Goal: Information Seeking & Learning: Learn about a topic

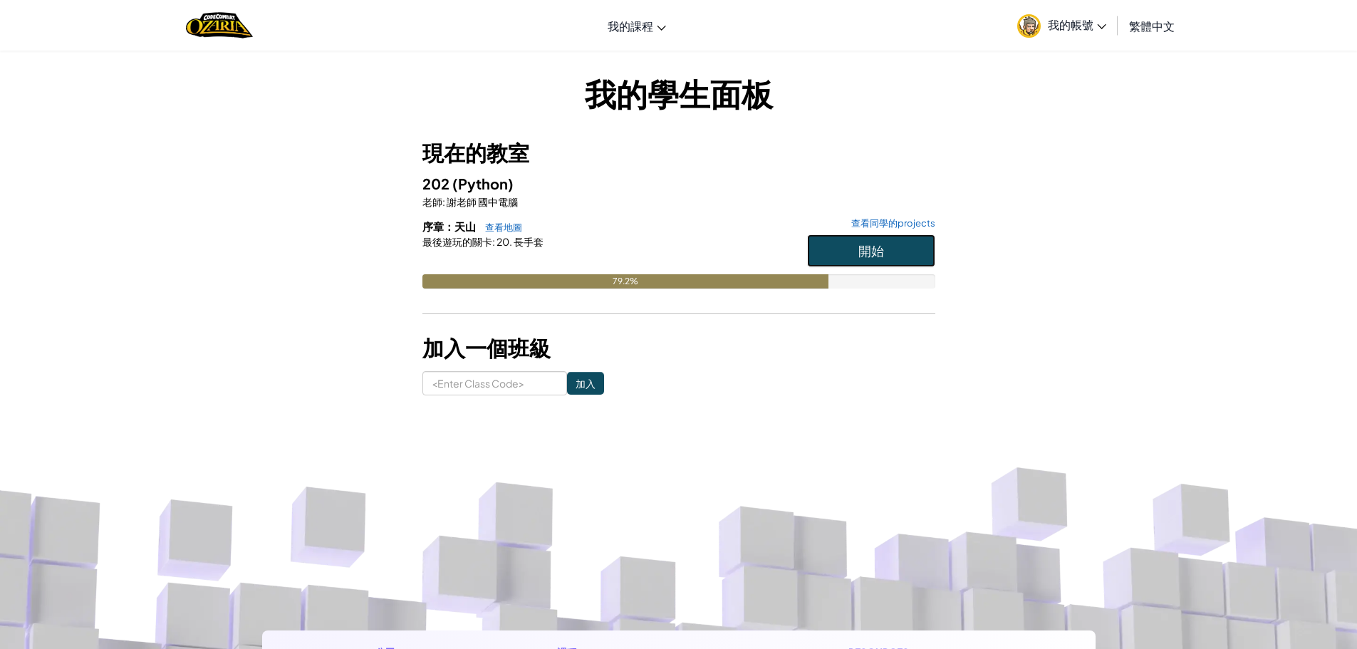
click at [874, 242] on span "開始" at bounding box center [871, 250] width 26 height 16
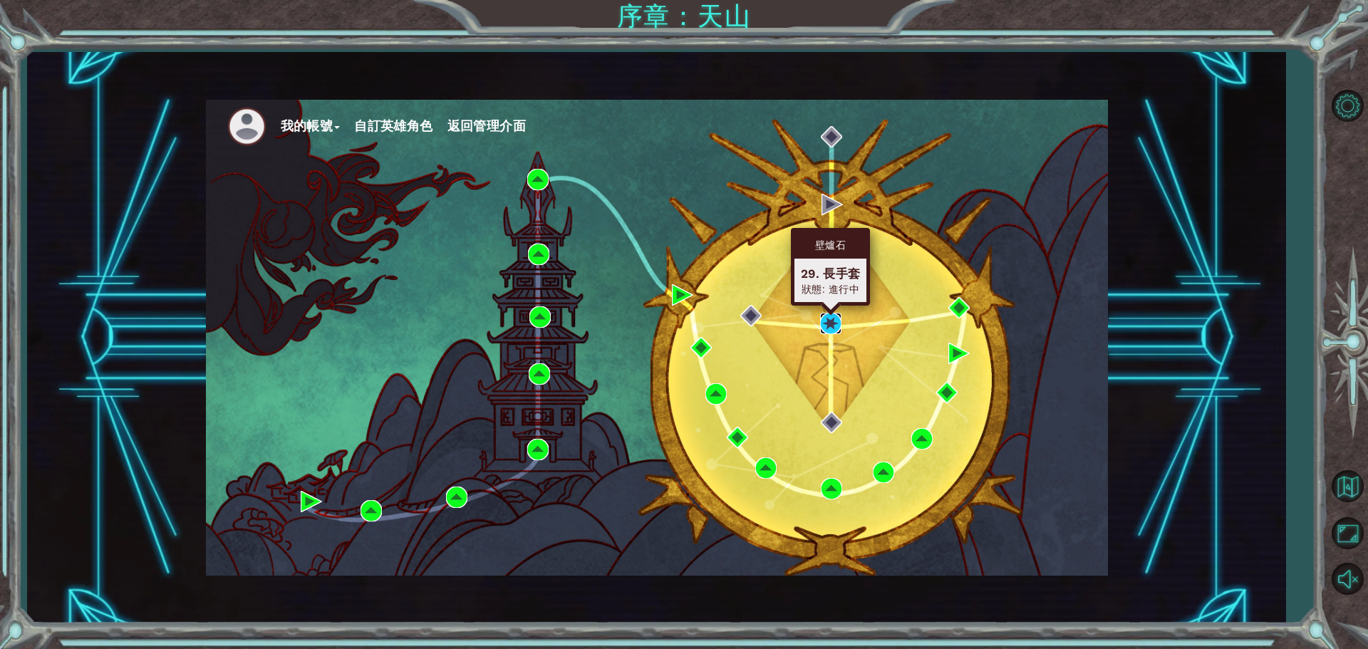
click at [828, 322] on img at bounding box center [830, 323] width 21 height 21
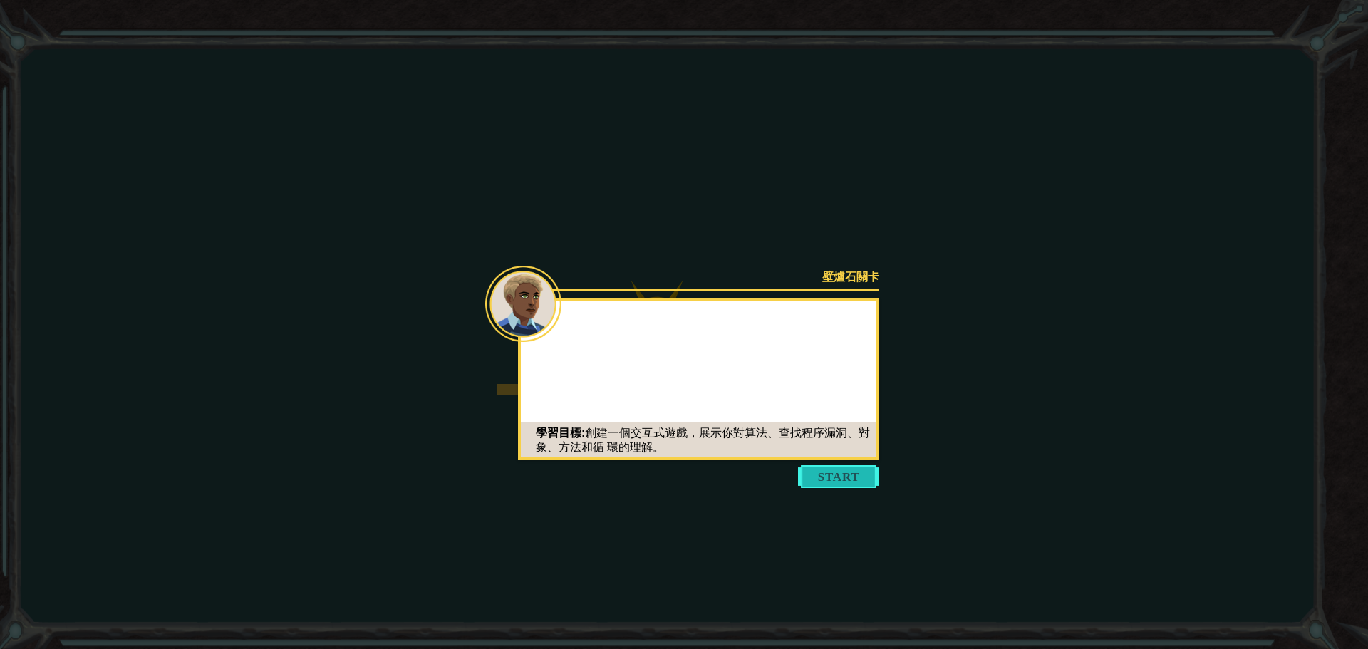
click at [861, 474] on button "Start" at bounding box center [838, 476] width 81 height 23
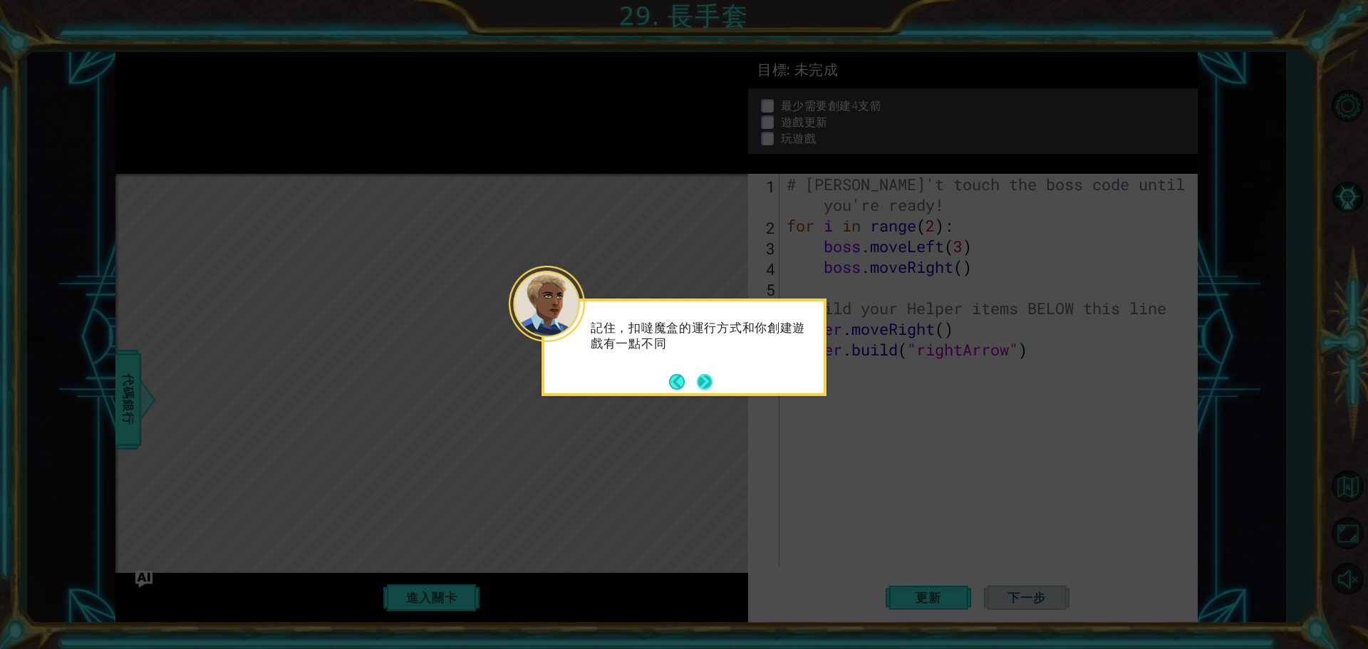
click at [699, 374] on button "Next" at bounding box center [705, 382] width 16 height 16
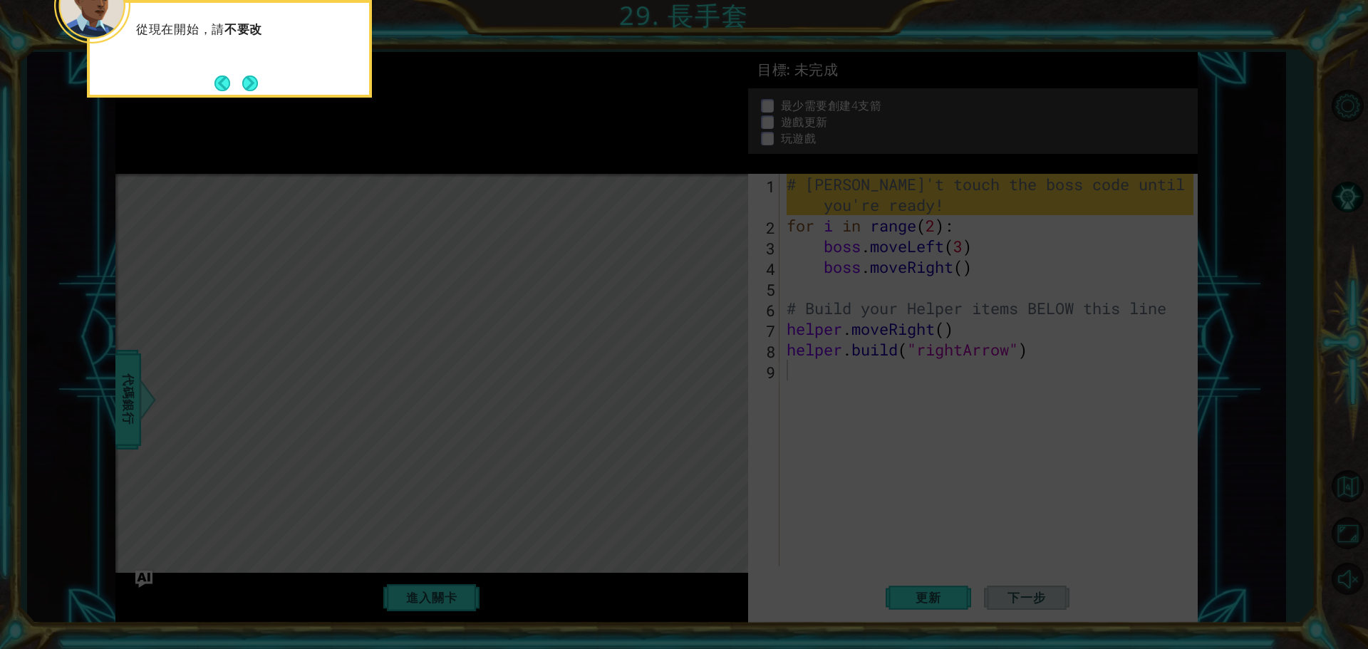
click at [699, 372] on icon at bounding box center [684, 97] width 1368 height 1104
click at [261, 88] on div "從現在開始，請 不要改變 那些核心代碼。我們隨後會用到。" at bounding box center [229, 49] width 285 height 98
click at [256, 82] on button "Next" at bounding box center [250, 84] width 16 height 16
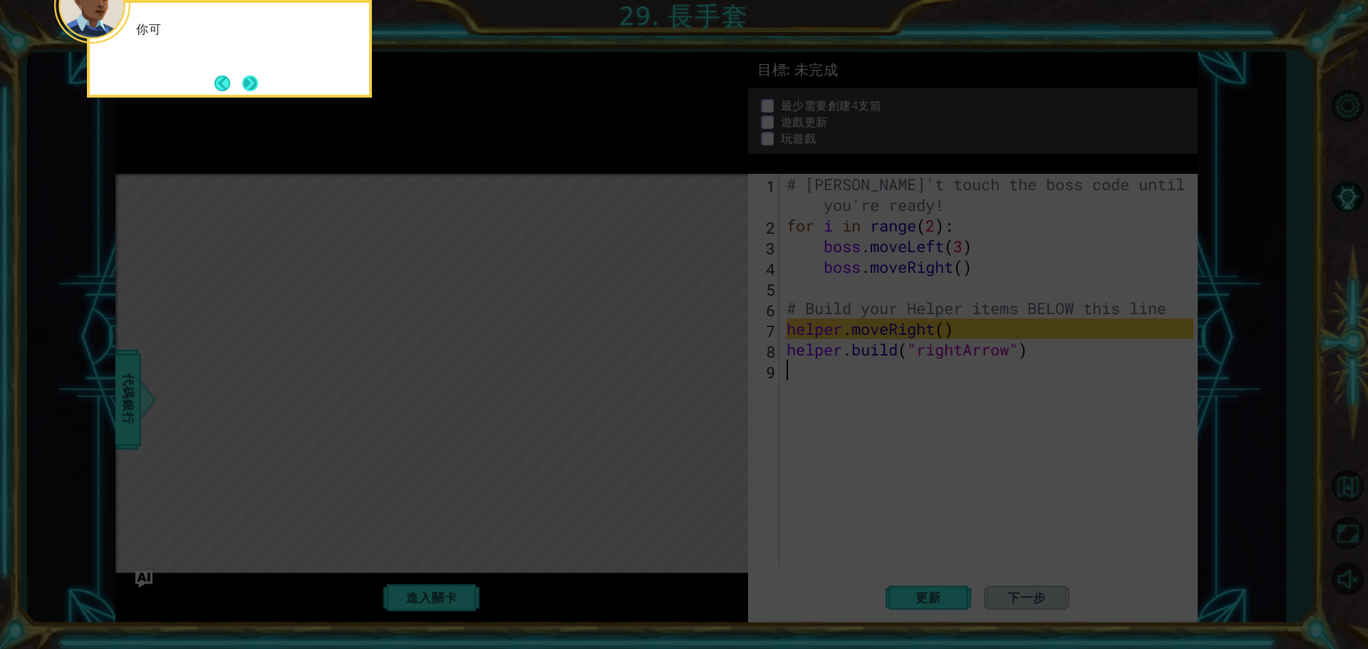
click at [251, 82] on button "Next" at bounding box center [250, 84] width 16 height 16
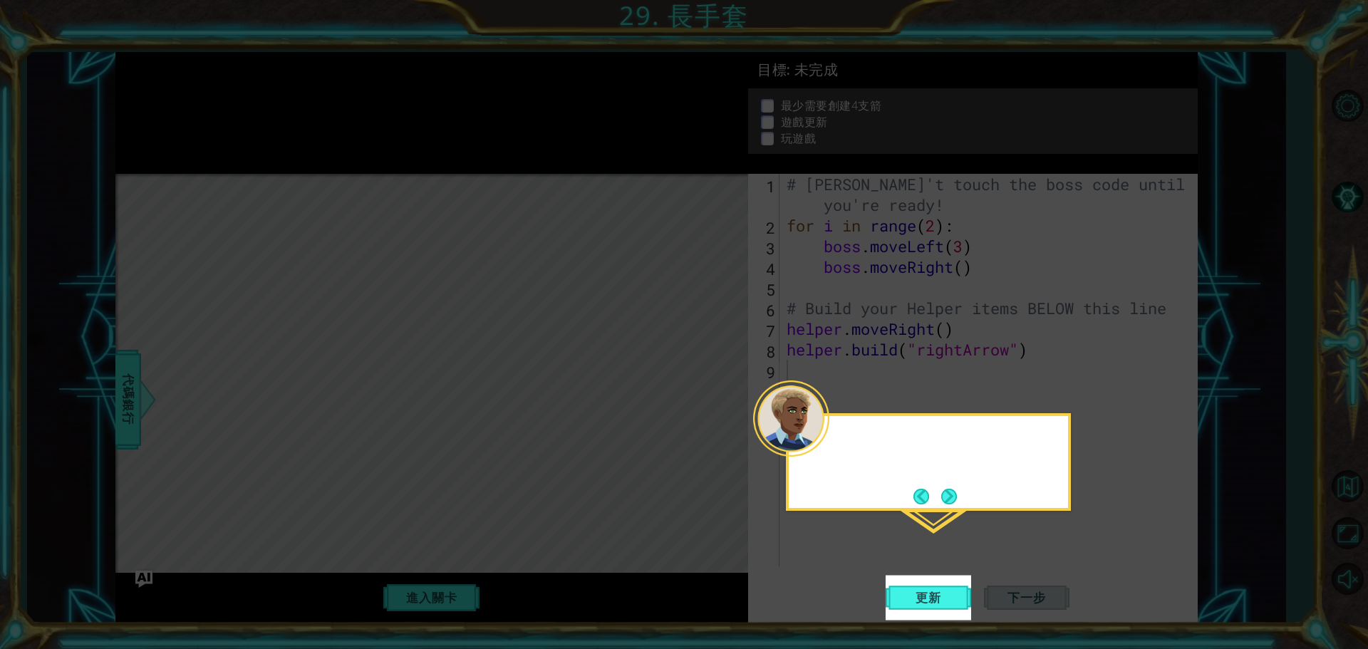
click at [251, 82] on icon at bounding box center [684, 324] width 1368 height 649
click at [913, 596] on span "更新" at bounding box center [928, 598] width 54 height 14
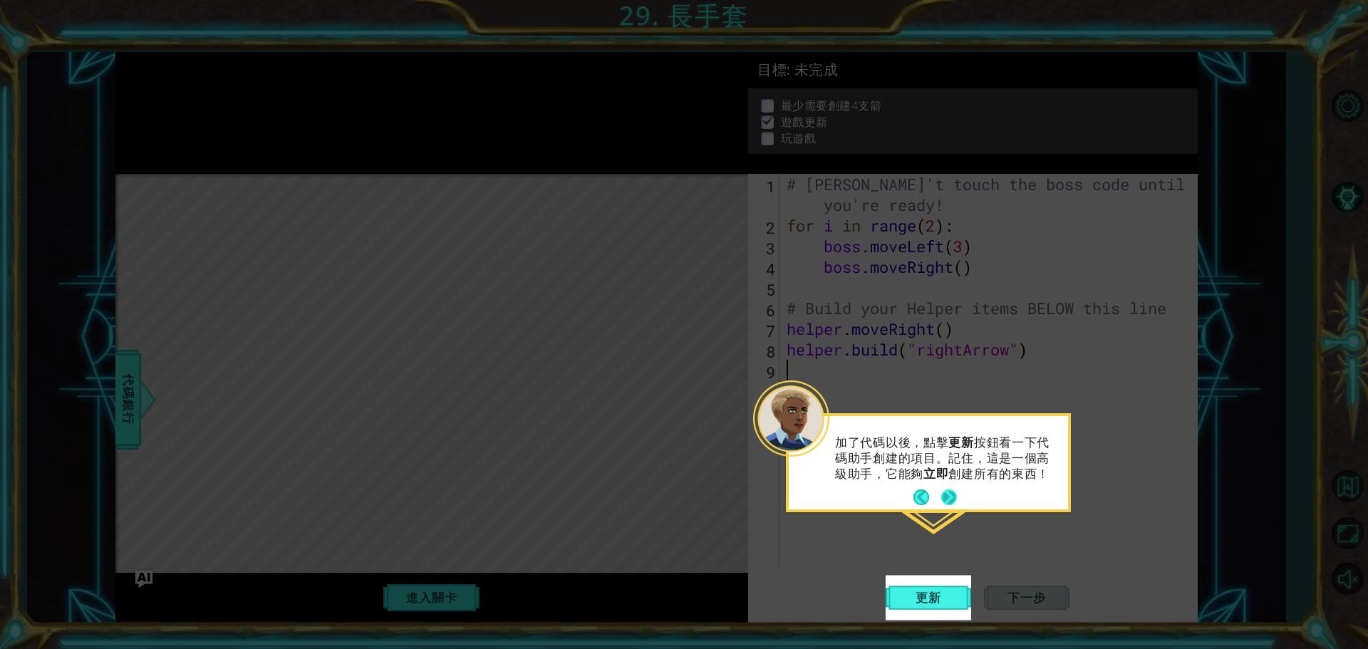
click at [948, 494] on button "Next" at bounding box center [949, 497] width 16 height 16
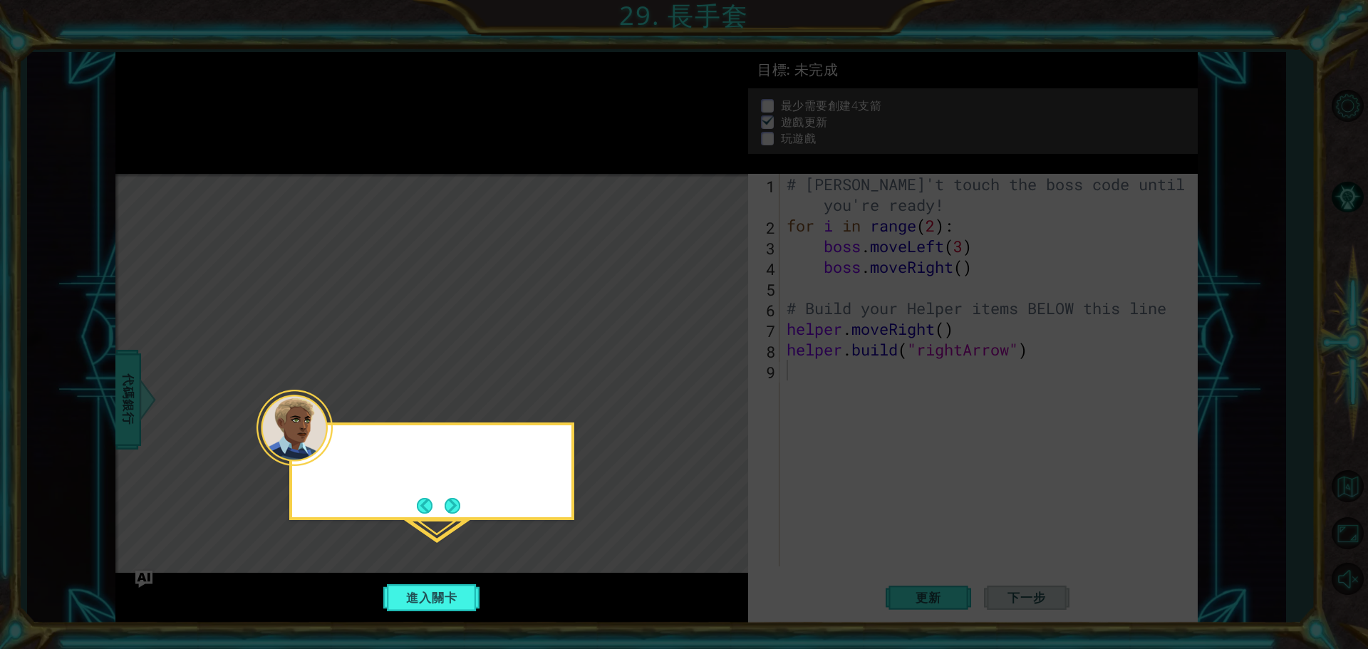
click at [948, 494] on icon at bounding box center [684, 324] width 1368 height 649
click at [422, 589] on button "進入關卡" at bounding box center [431, 597] width 102 height 27
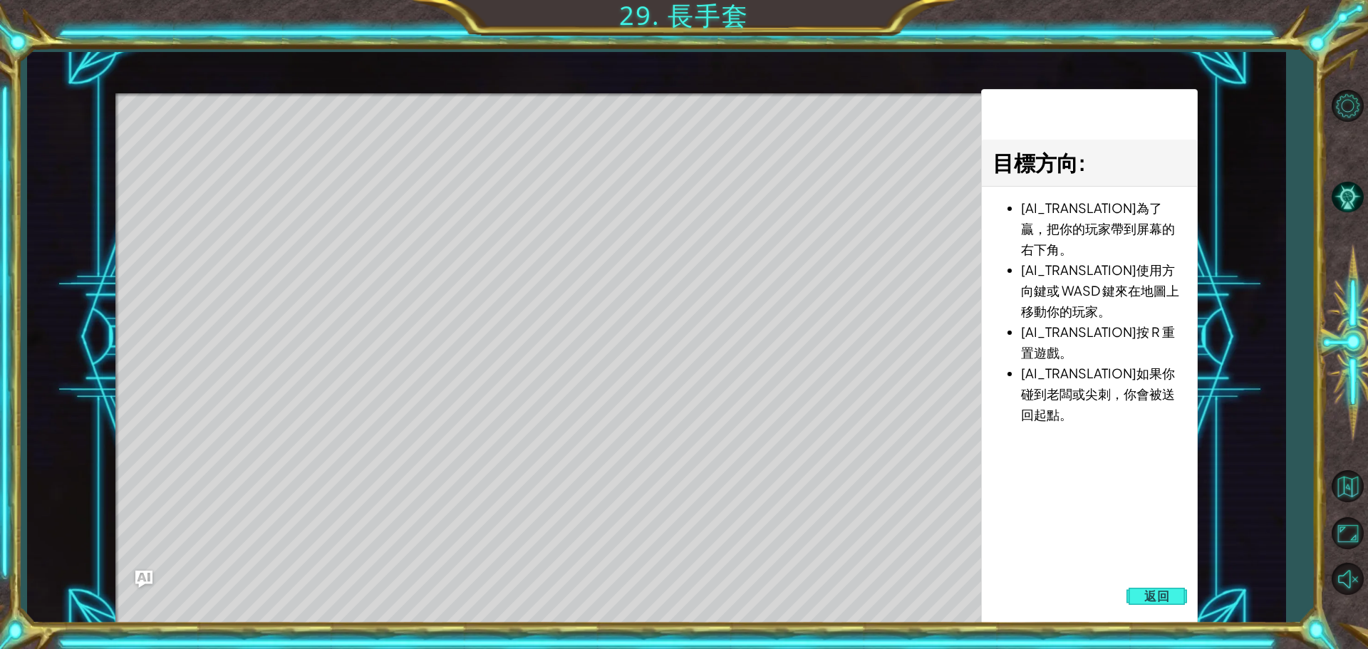
click at [1119, 303] on li "[AI_TRANSLATION]使用方向鍵或 WASD 鍵來在地圖上移動你的玩家。" at bounding box center [1103, 290] width 165 height 62
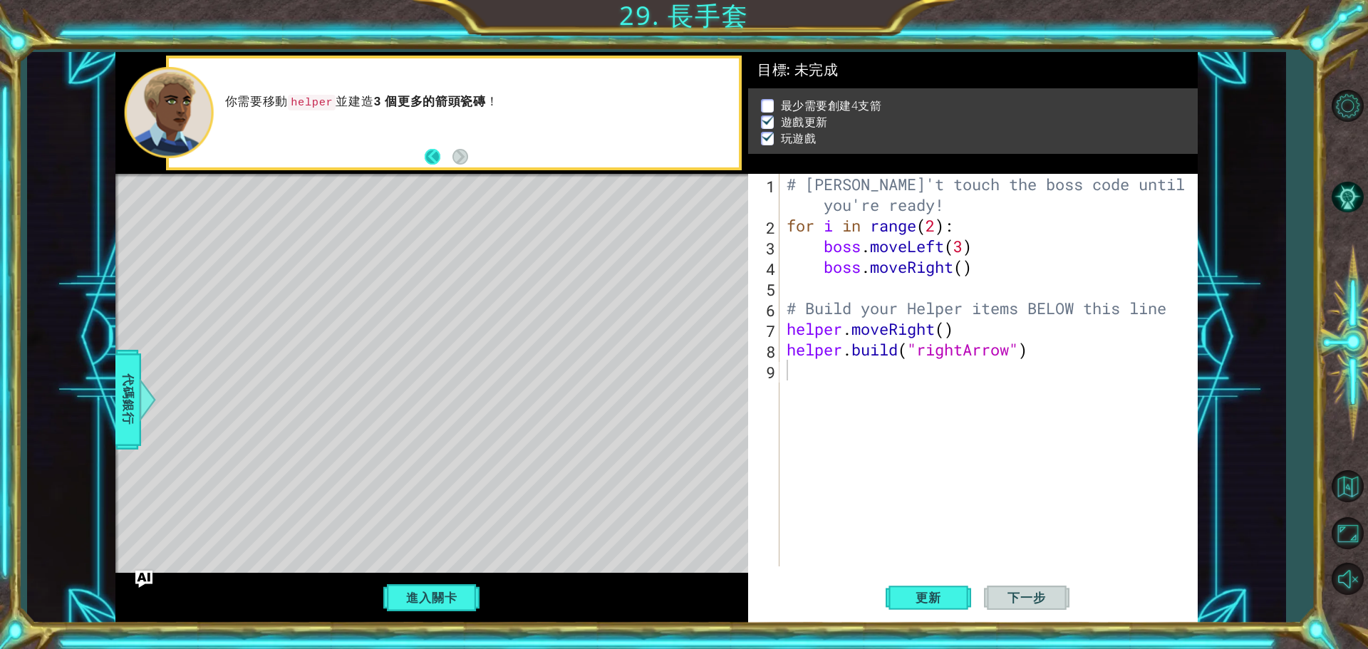
click at [433, 155] on button "Back" at bounding box center [439, 157] width 28 height 16
click at [433, 155] on div "OK， 是測試你的遊戲的時候了。 增" at bounding box center [431, 113] width 633 height 122
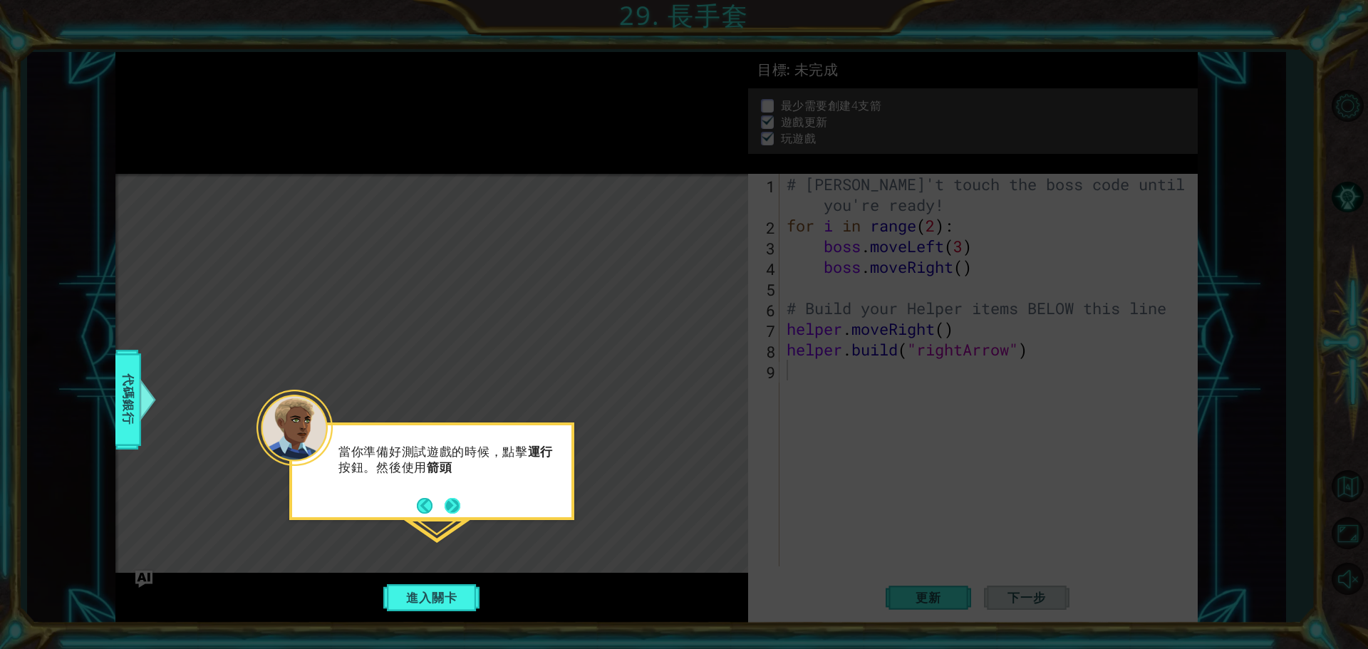
click at [457, 505] on button "Next" at bounding box center [453, 506] width 16 height 16
click at [457, 505] on icon at bounding box center [684, 324] width 1368 height 649
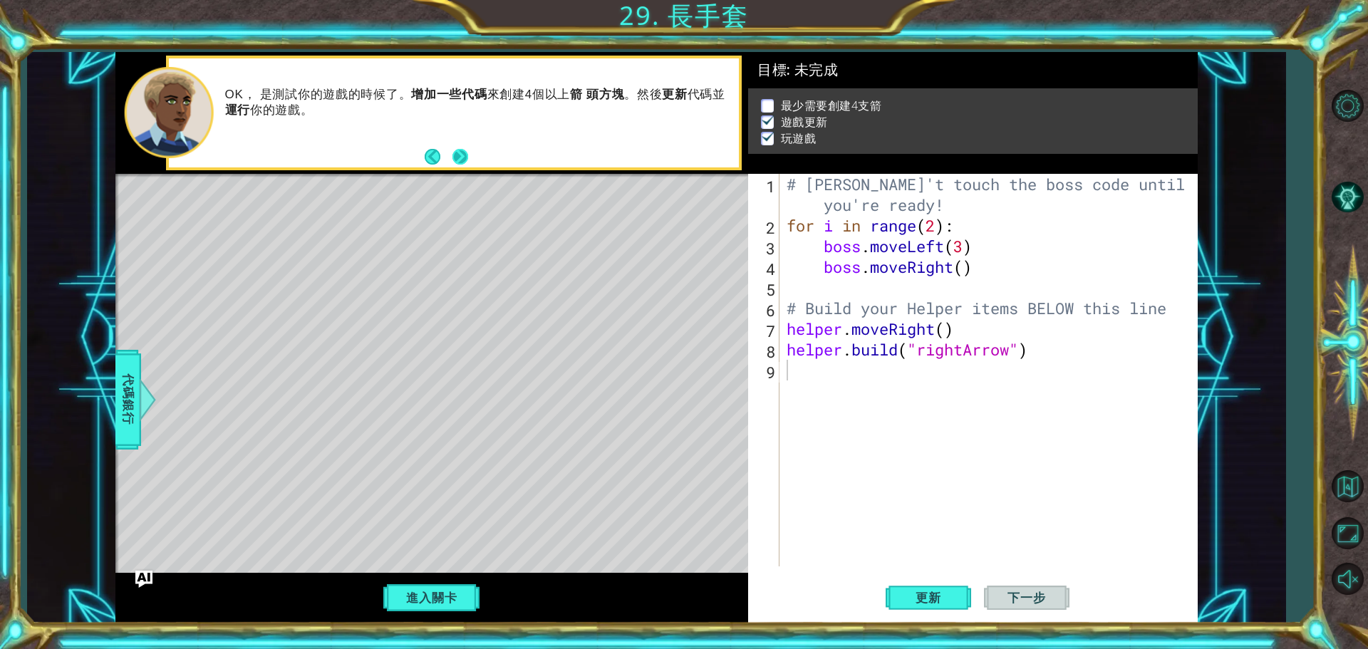
click at [468, 154] on button "Next" at bounding box center [460, 157] width 16 height 16
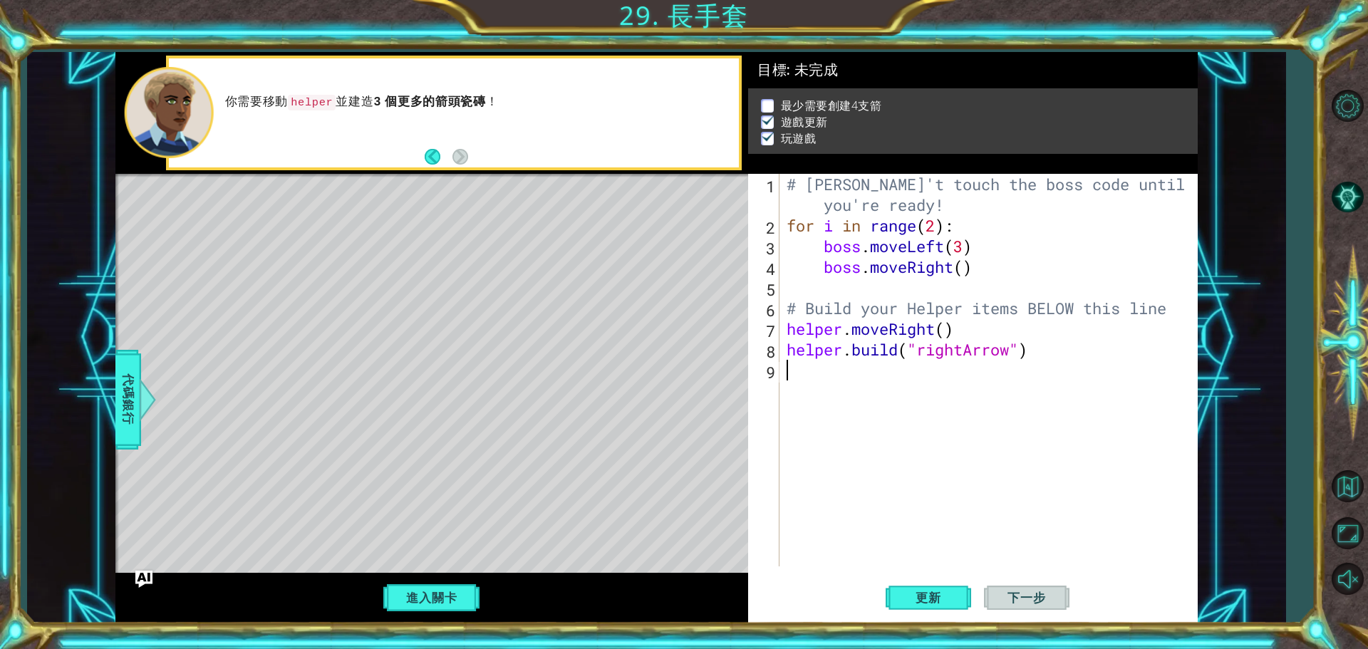
click at [938, 450] on div "# [PERSON_NAME]'t touch the boss code until [PERSON_NAME] says you're ready! fo…" at bounding box center [992, 401] width 417 height 455
click at [1037, 601] on span "下一步" at bounding box center [1026, 598] width 66 height 14
click at [942, 601] on span "更新" at bounding box center [928, 598] width 54 height 14
click at [360, 232] on div "Level Map" at bounding box center [444, 384] width 658 height 420
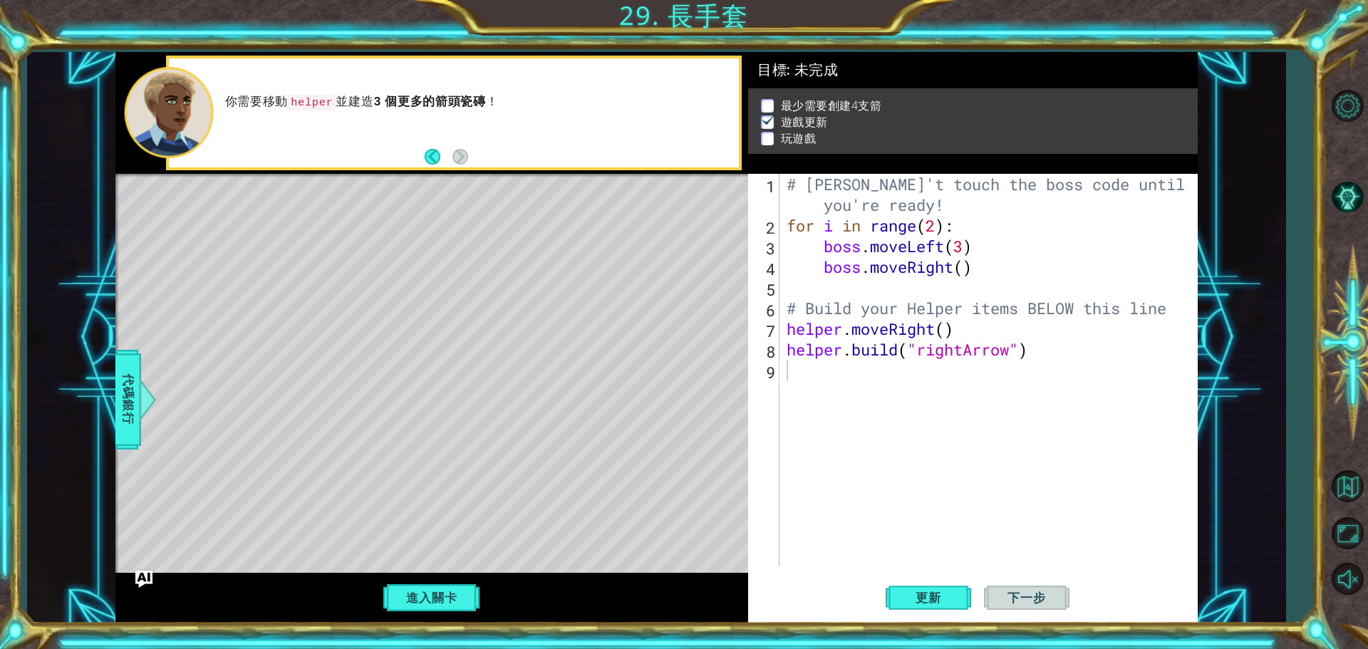
click at [360, 232] on div "Level Map" at bounding box center [444, 384] width 658 height 420
click at [1022, 607] on button "下一步" at bounding box center [1026, 597] width 85 height 45
click at [861, 292] on div "# [PERSON_NAME]'t touch the boss code until [PERSON_NAME] says you're ready! fo…" at bounding box center [992, 401] width 417 height 455
click at [804, 393] on div "# [PERSON_NAME]'t touch the boss code until [PERSON_NAME] says you're ready! fo…" at bounding box center [992, 401] width 417 height 455
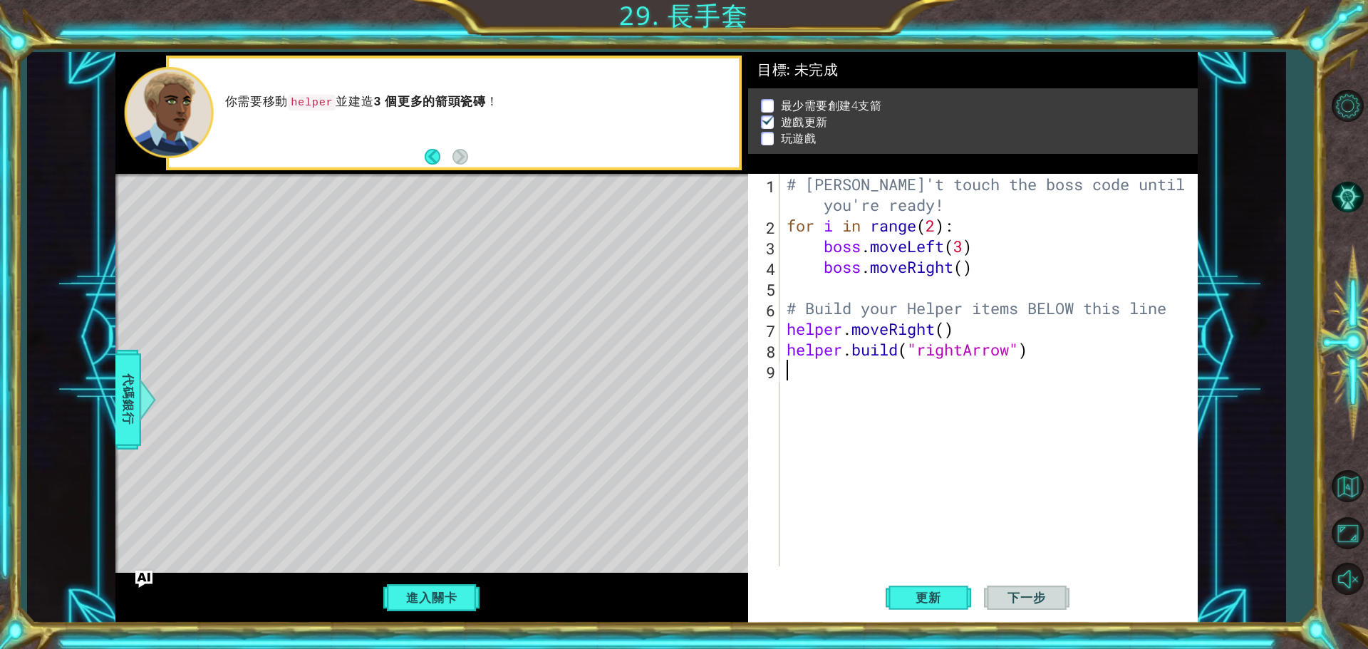
click at [790, 362] on div "# [PERSON_NAME]'t touch the boss code until [PERSON_NAME] says you're ready! fo…" at bounding box center [992, 401] width 417 height 455
drag, startPoint x: 789, startPoint y: 349, endPoint x: 1099, endPoint y: 350, distance: 309.9
click at [1099, 350] on div "# [PERSON_NAME]'t touch the boss code until [PERSON_NAME] says you're ready! fo…" at bounding box center [992, 401] width 417 height 455
type textarea "[DOMAIN_NAME]("rightArrow")"
click at [1045, 383] on div "# [PERSON_NAME]'t touch the boss code until [PERSON_NAME] says you're ready! fo…" at bounding box center [992, 401] width 417 height 455
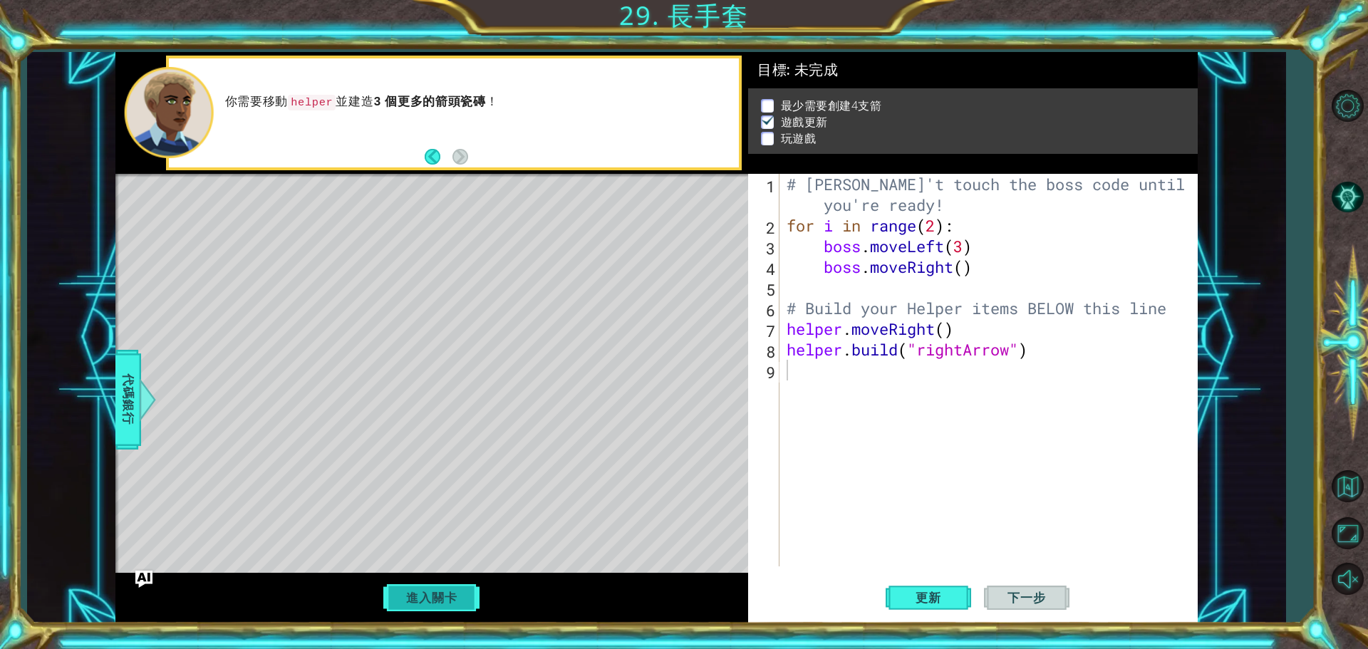
click at [415, 611] on button "進入關卡" at bounding box center [431, 597] width 102 height 27
drag, startPoint x: 299, startPoint y: 99, endPoint x: 356, endPoint y: 109, distance: 57.9
click at [356, 109] on p "你需要移動 helper 並建造 3 個更多的箭頭瓷磚 ！" at bounding box center [477, 102] width 504 height 16
type textarea "helper.moveRight()"
drag, startPoint x: 787, startPoint y: 328, endPoint x: 967, endPoint y: 328, distance: 180.2
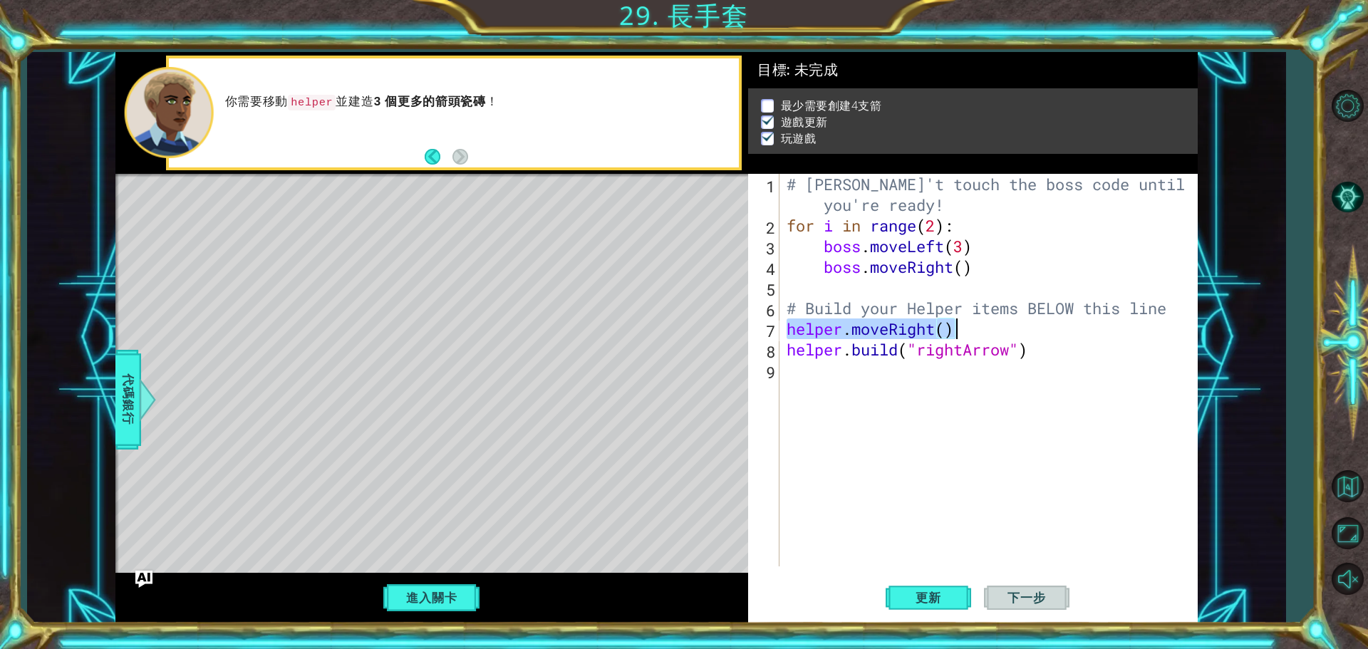
click at [967, 328] on div "# [PERSON_NAME]'t touch the boss code until [PERSON_NAME] says you're ready! fo…" at bounding box center [992, 401] width 417 height 455
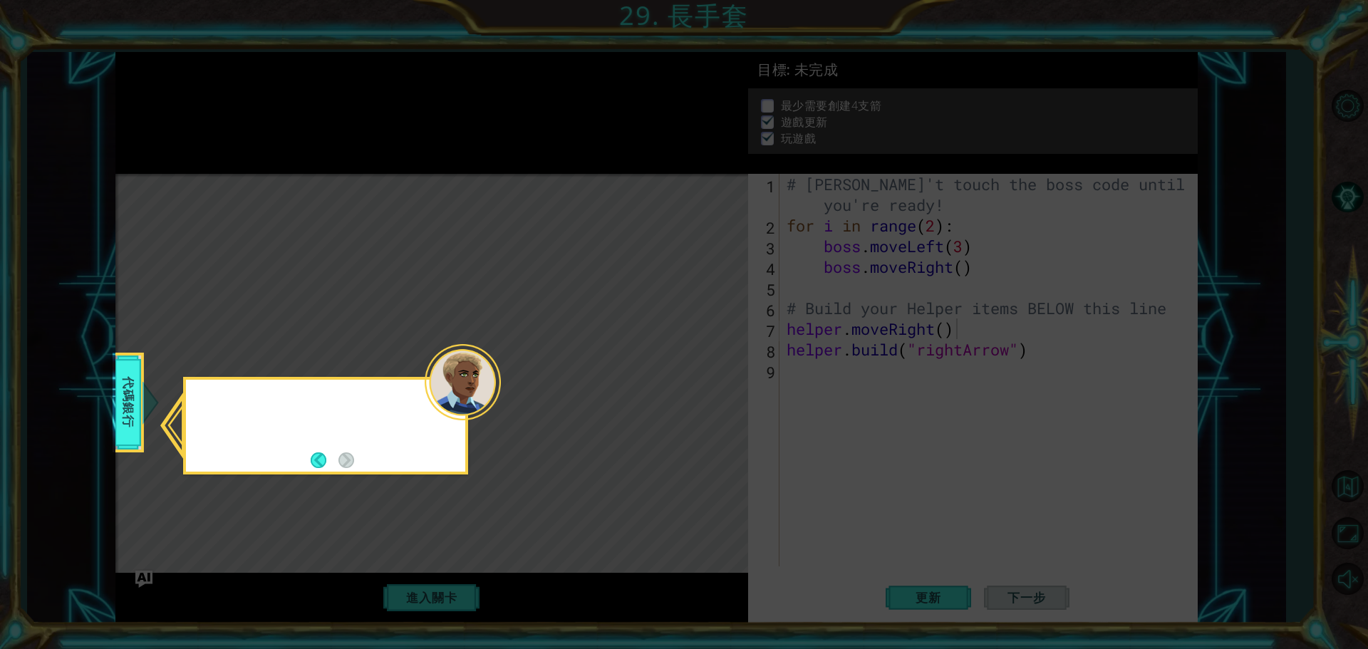
click at [807, 382] on icon at bounding box center [684, 324] width 1368 height 649
click at [319, 452] on button "Back" at bounding box center [325, 460] width 28 height 16
click at [319, 452] on icon at bounding box center [684, 324] width 1368 height 649
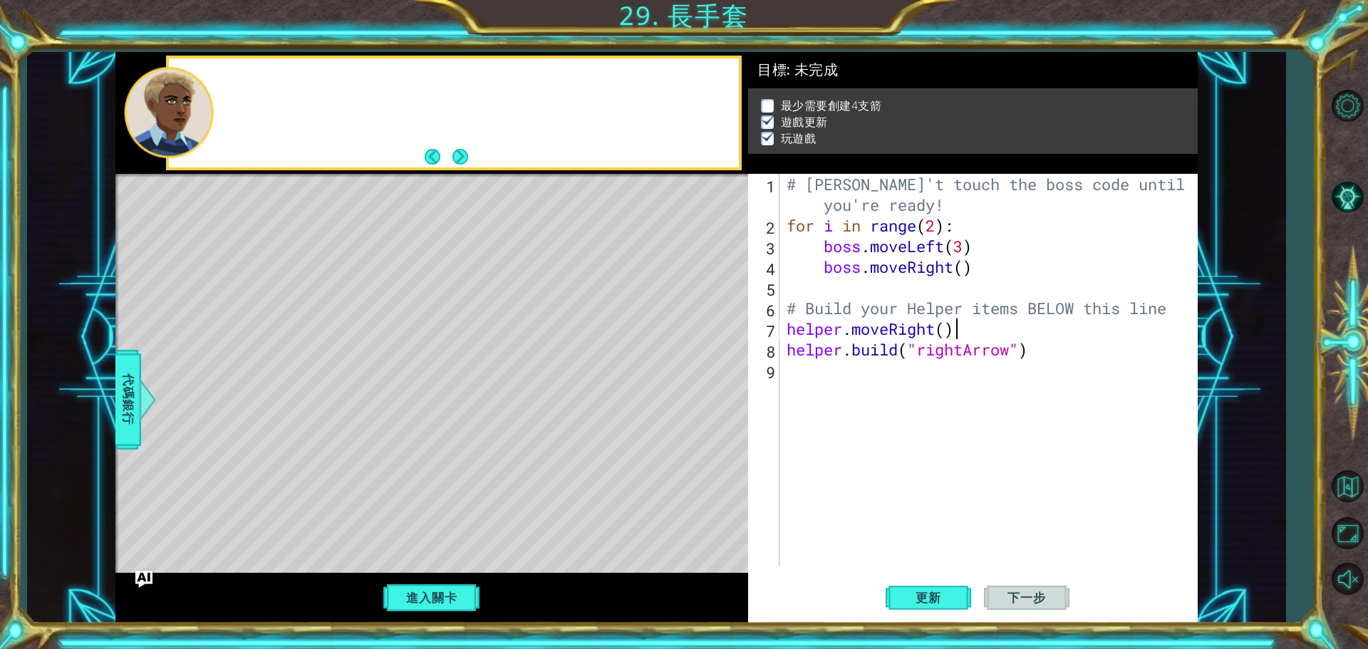
click at [308, 458] on div "Level Map" at bounding box center [444, 384] width 658 height 420
click at [804, 381] on div "# [PERSON_NAME]'t touch the boss code until [PERSON_NAME] says you're ready! fo…" at bounding box center [992, 401] width 417 height 455
type textarea "h"
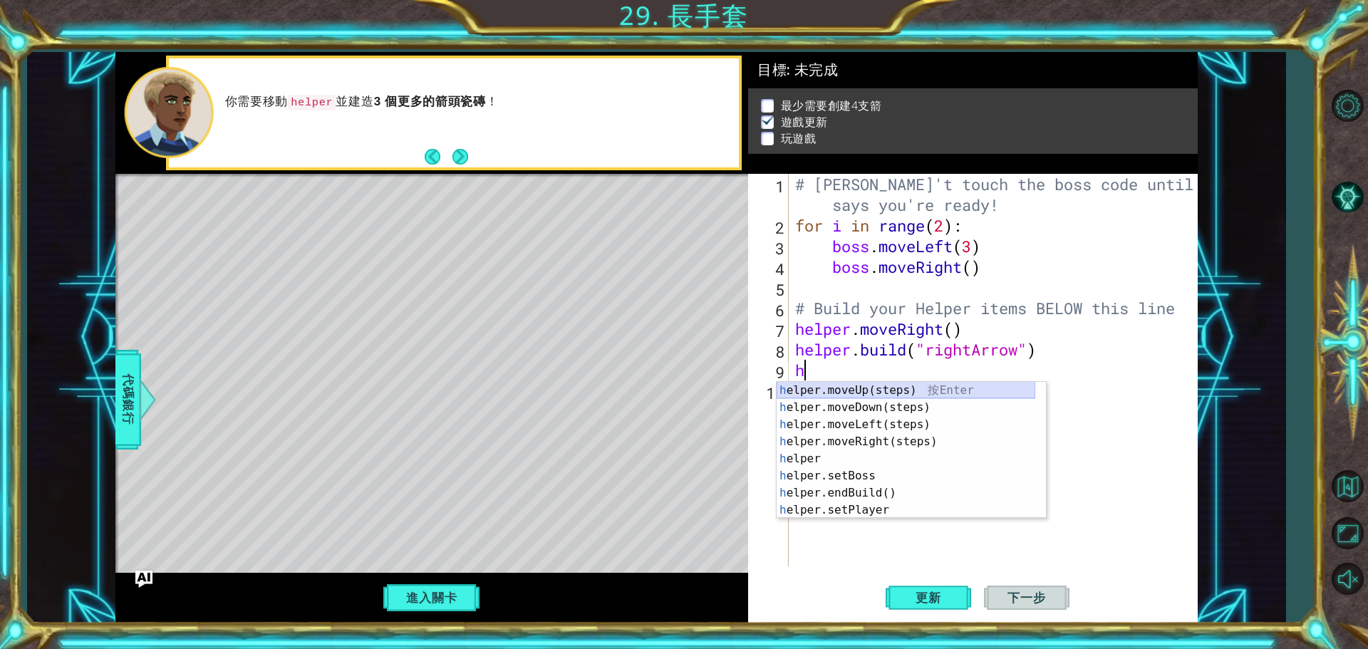
click at [819, 393] on div "h elper.moveUp(steps) 按 Enter h elper.moveDown(steps) 按 Enter h elper.moveLeft(…" at bounding box center [906, 467] width 259 height 171
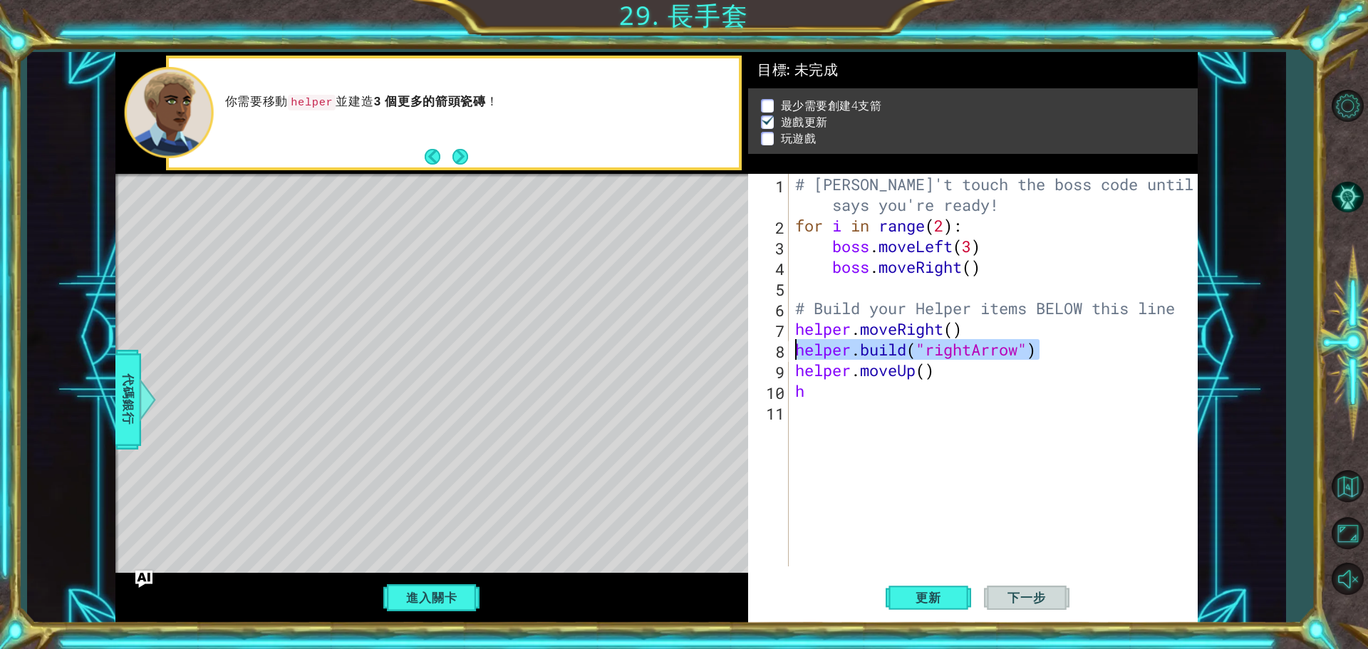
drag, startPoint x: 1044, startPoint y: 341, endPoint x: 799, endPoint y: 342, distance: 245.1
click at [799, 342] on div "# [PERSON_NAME]'t touch the boss code until [PERSON_NAME] says you're ready! fo…" at bounding box center [996, 401] width 408 height 455
type textarea "[DOMAIN_NAME]("rightArrow")"
click at [836, 403] on div "# [PERSON_NAME]'t touch the boss code until [PERSON_NAME] says you're ready! fo…" at bounding box center [996, 401] width 408 height 455
click at [824, 393] on div "# [PERSON_NAME]'t touch the boss code until [PERSON_NAME] says you're ready! fo…" at bounding box center [996, 401] width 408 height 455
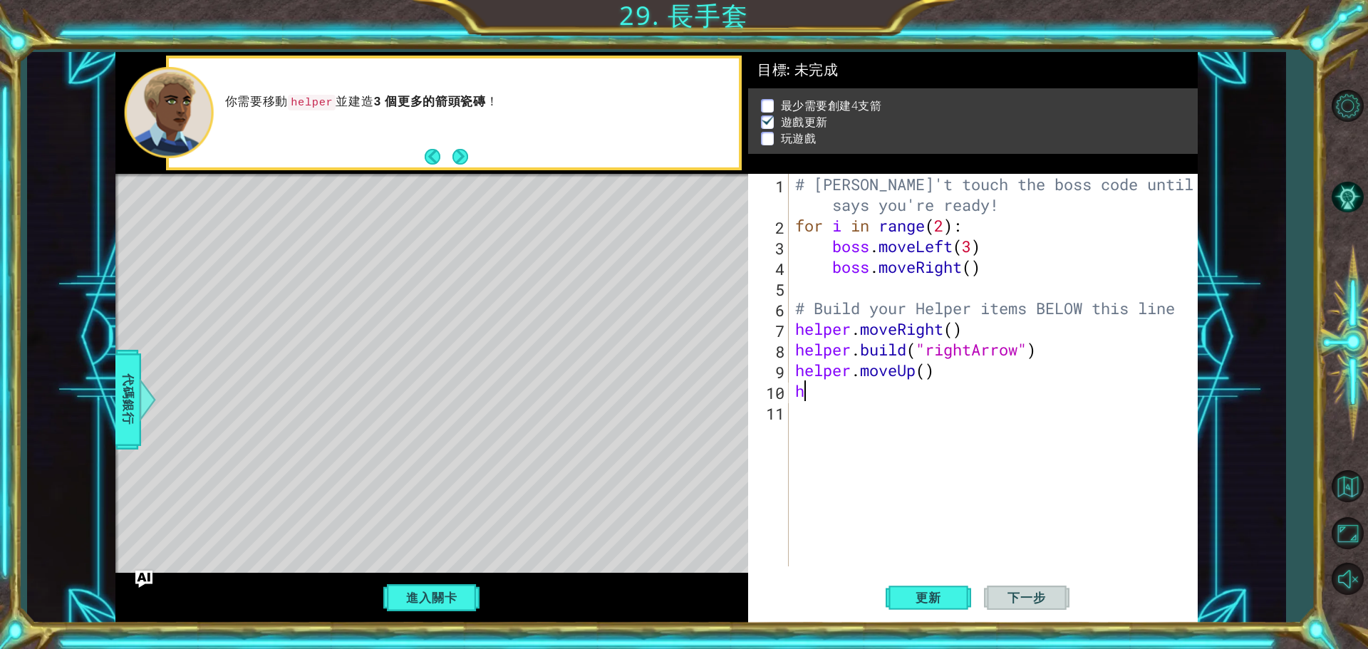
type textarea "h"
paste textarea "[DOMAIN_NAME]("rightArrow")"
type textarea "[DOMAIN_NAME]("rightArrow")"
click at [938, 601] on span "更新" at bounding box center [928, 598] width 54 height 14
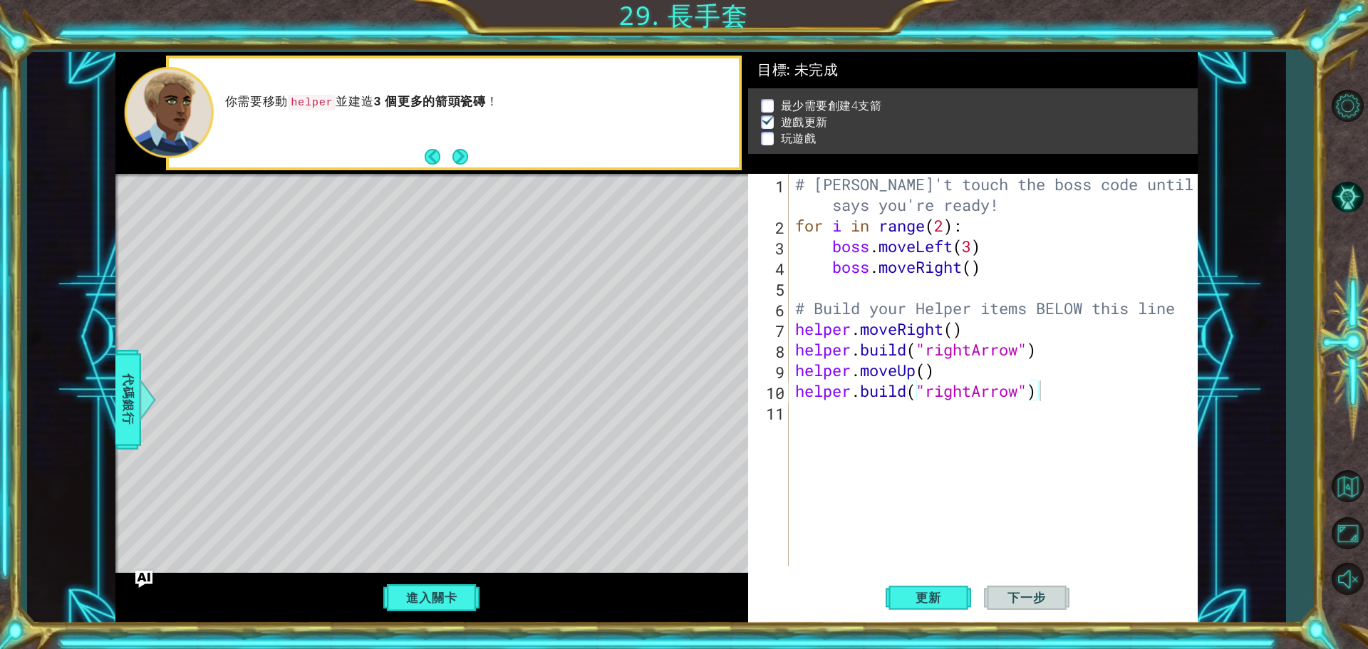
click at [337, 219] on div "Level Map" at bounding box center [444, 384] width 658 height 420
click at [356, 219] on div "Level Map" at bounding box center [444, 384] width 658 height 420
drag, startPoint x: 279, startPoint y: 214, endPoint x: 689, endPoint y: 252, distance: 412.1
click at [582, 252] on div "Level Map" at bounding box center [444, 384] width 658 height 420
click at [1034, 601] on span "下一步" at bounding box center [1026, 598] width 66 height 14
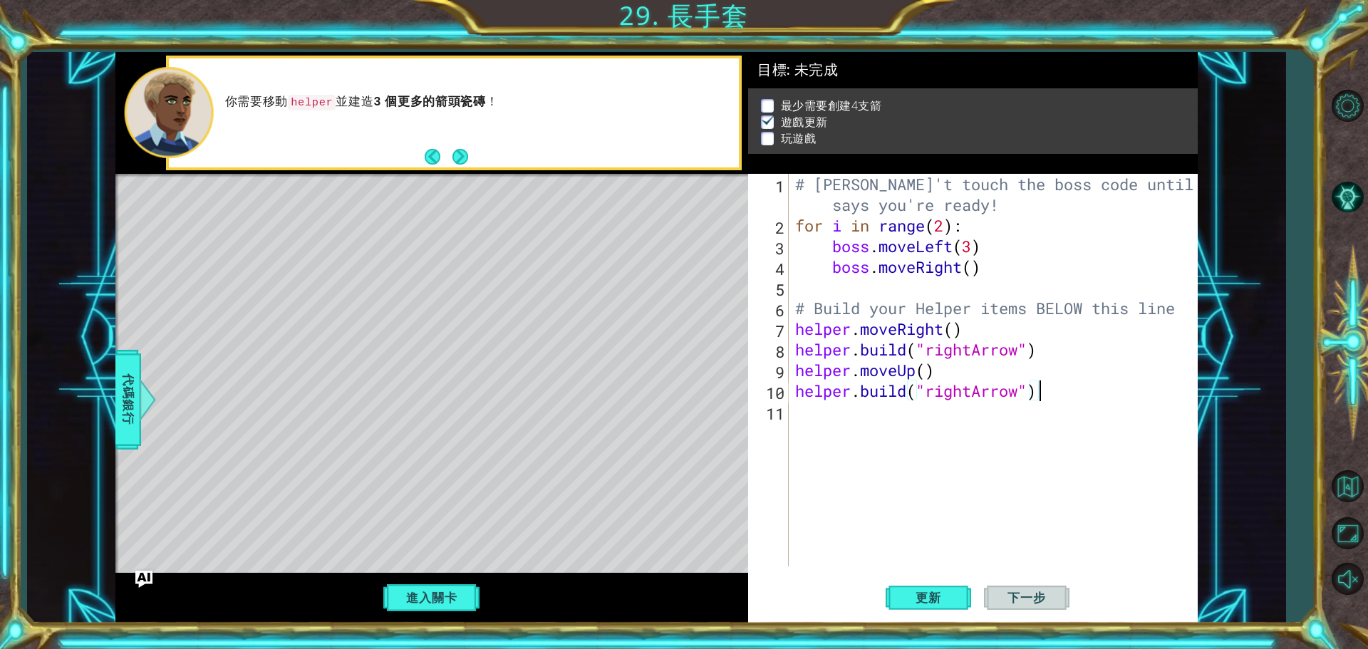
click at [1034, 601] on span "下一步" at bounding box center [1026, 598] width 66 height 14
drag, startPoint x: 971, startPoint y: 595, endPoint x: 922, endPoint y: 600, distance: 49.4
click at [966, 595] on div "更新 下一步" at bounding box center [977, 597] width 450 height 45
click at [921, 600] on span "更新" at bounding box center [928, 598] width 54 height 14
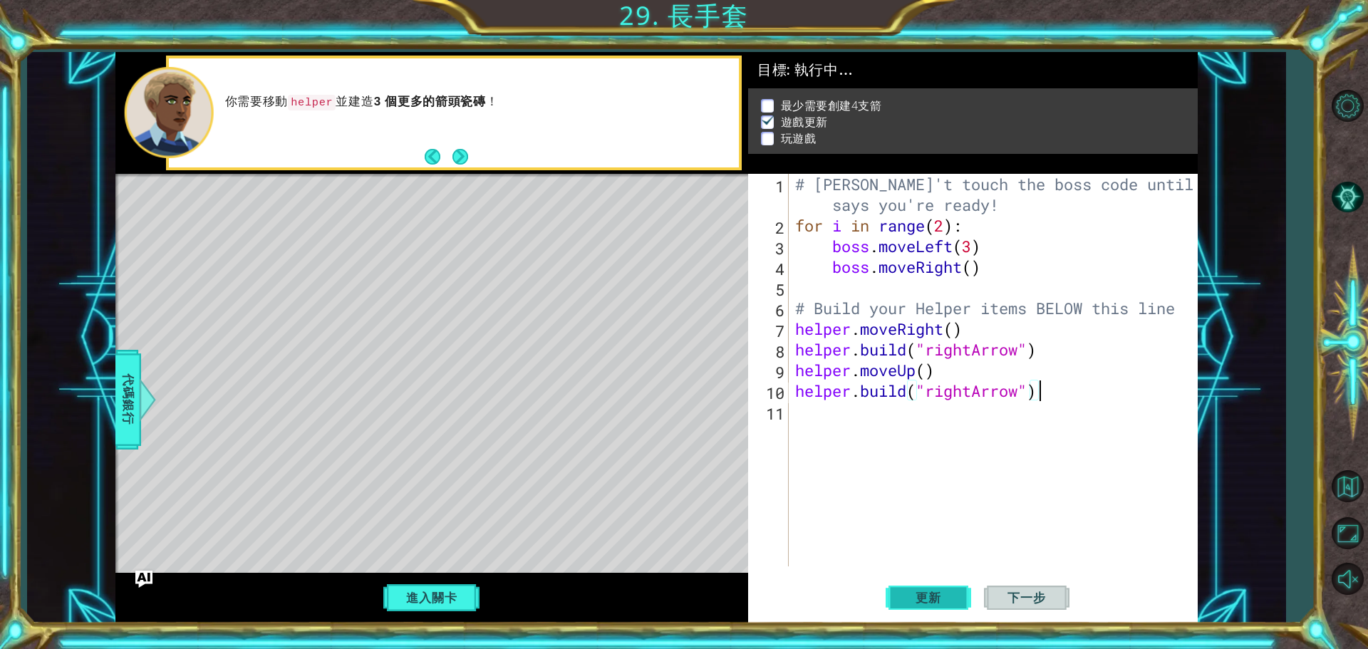
click at [921, 600] on span "更新" at bounding box center [928, 598] width 54 height 14
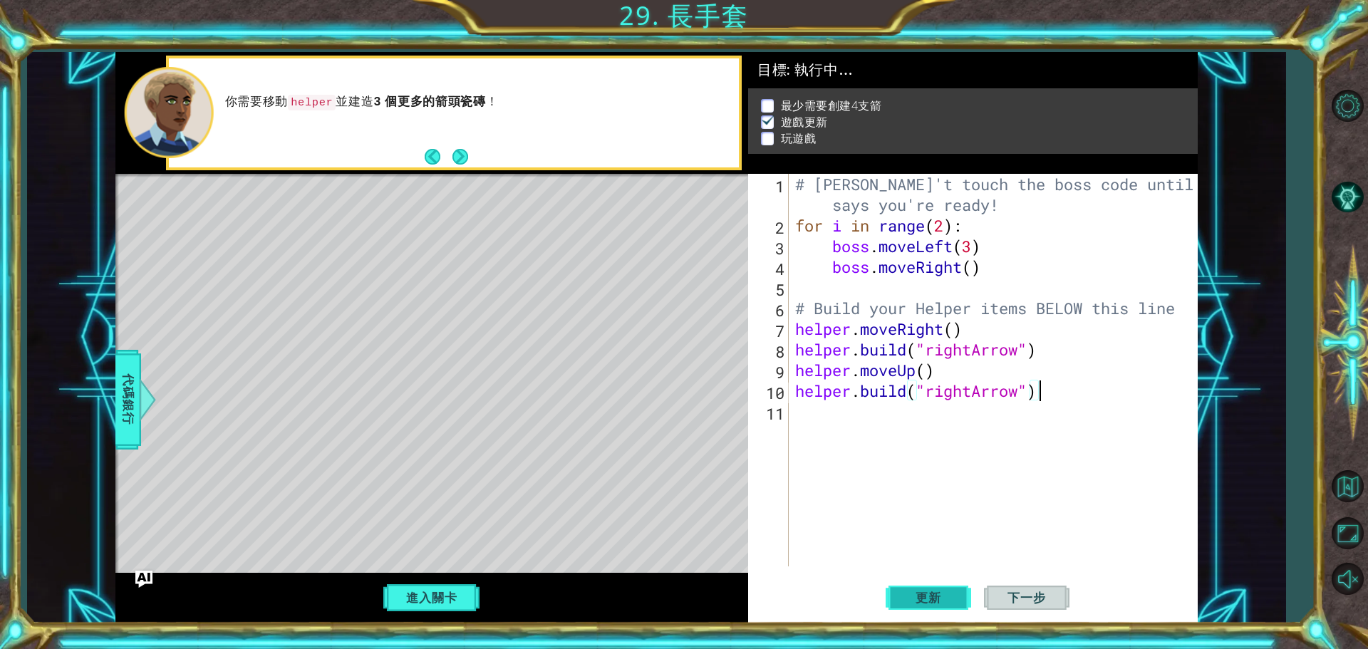
click at [921, 600] on span "更新" at bounding box center [928, 598] width 54 height 14
drag, startPoint x: 810, startPoint y: 96, endPoint x: 875, endPoint y: 99, distance: 64.9
click at [875, 99] on p "最少需要創建4支箭" at bounding box center [831, 106] width 101 height 16
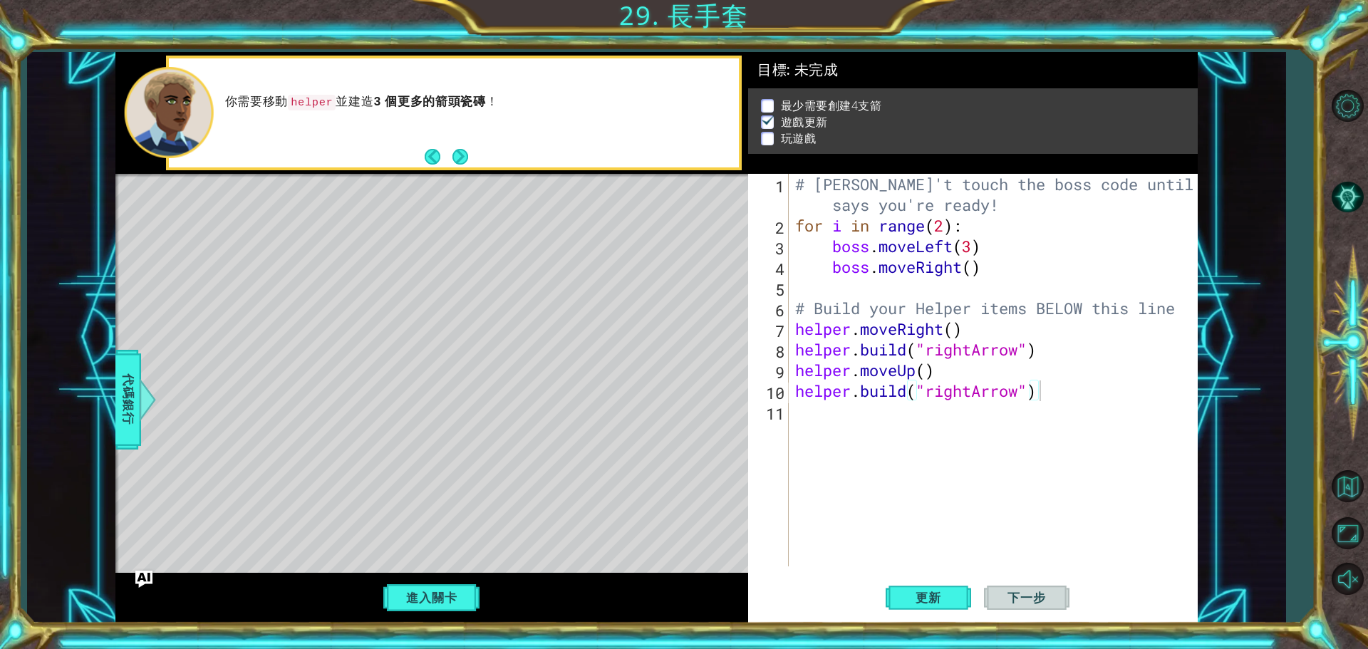
drag, startPoint x: 799, startPoint y: 133, endPoint x: 853, endPoint y: 137, distance: 55.0
click at [853, 137] on li "玩遊戲" at bounding box center [975, 138] width 428 height 16
drag, startPoint x: 830, startPoint y: 99, endPoint x: 866, endPoint y: 123, distance: 42.7
click at [866, 123] on ul "最少需要創建4支箭 遊戲更新 玩遊戲" at bounding box center [973, 122] width 432 height 49
click at [838, 281] on div "# [PERSON_NAME]'t touch the boss code until [PERSON_NAME] says you're ready! fo…" at bounding box center [996, 401] width 408 height 455
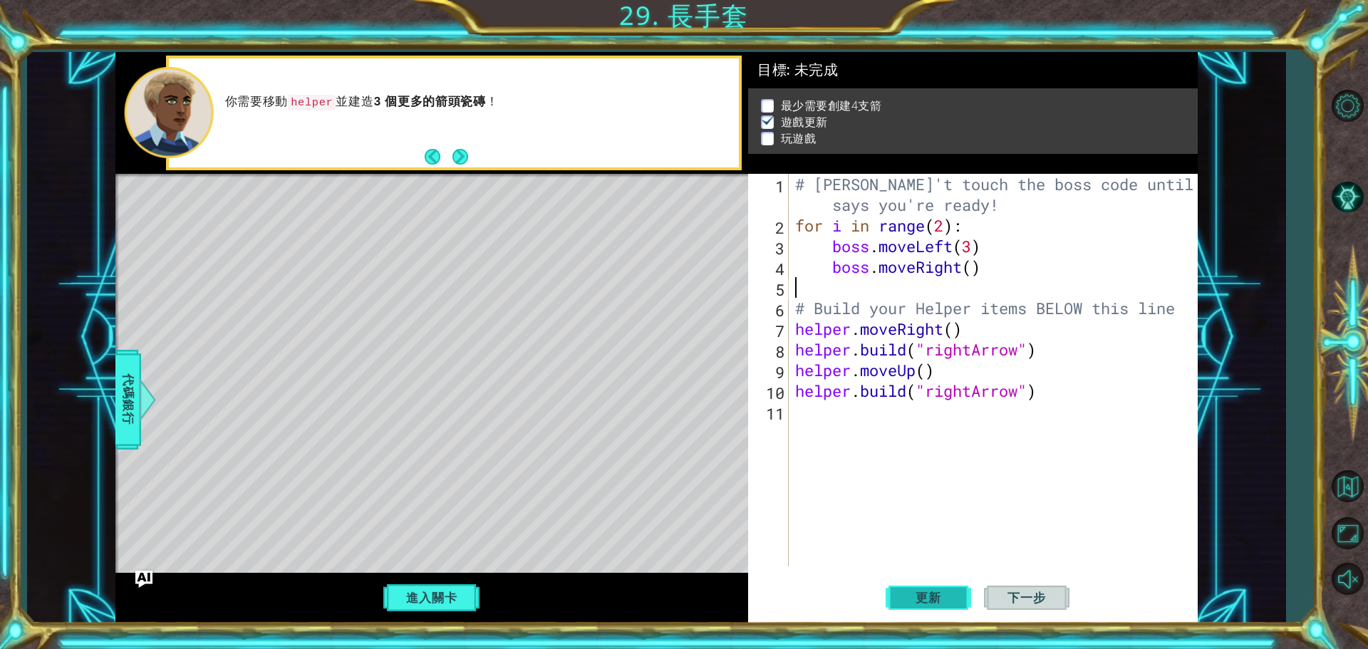
click at [933, 596] on span "更新" at bounding box center [928, 598] width 54 height 14
click at [450, 593] on button "進入關卡" at bounding box center [431, 597] width 102 height 27
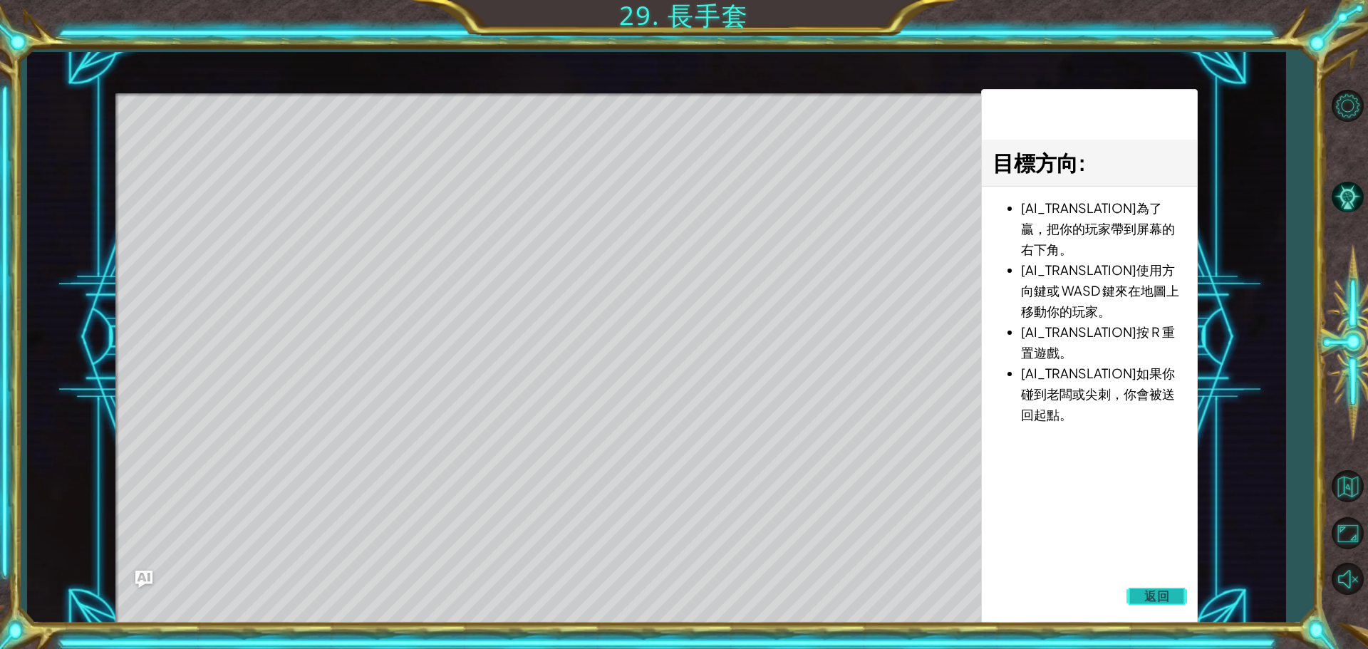
click at [1179, 593] on button "返回" at bounding box center [1156, 596] width 61 height 28
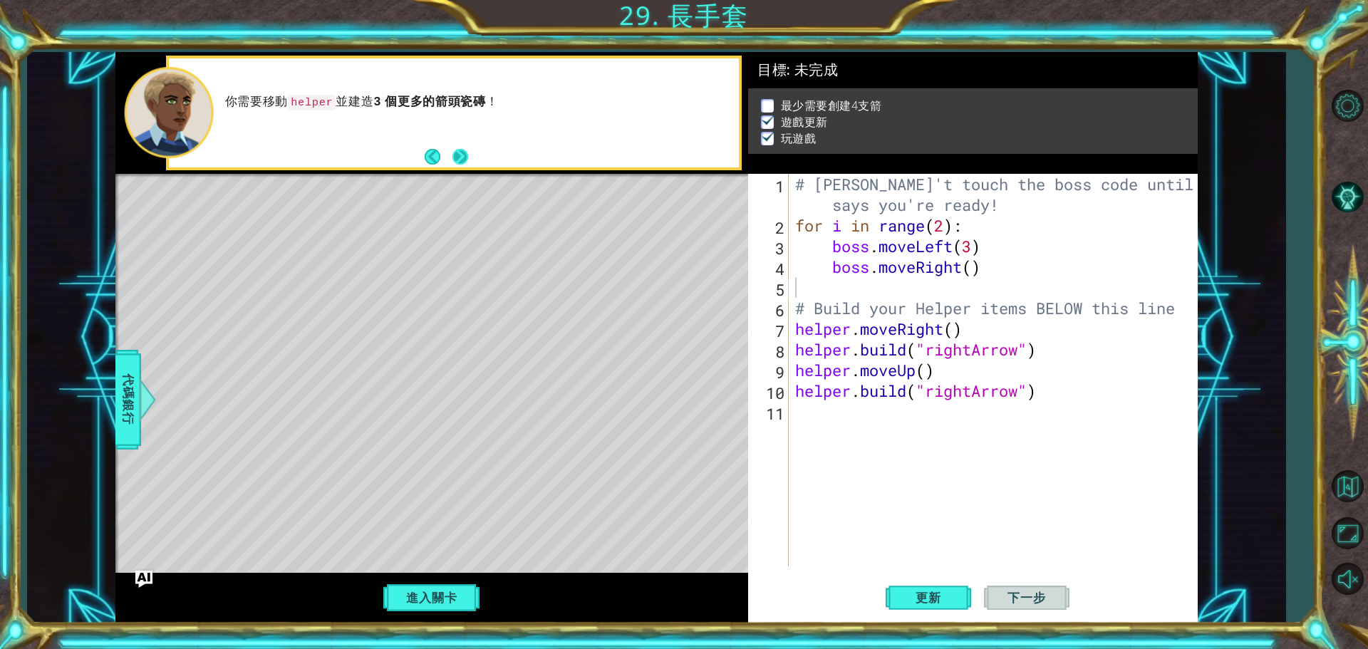
click at [459, 152] on button "Next" at bounding box center [460, 157] width 16 height 16
click at [459, 152] on div "你需要移動 helper 並建造 3 個更多的箭頭瓷磚 ！" at bounding box center [431, 113] width 633 height 122
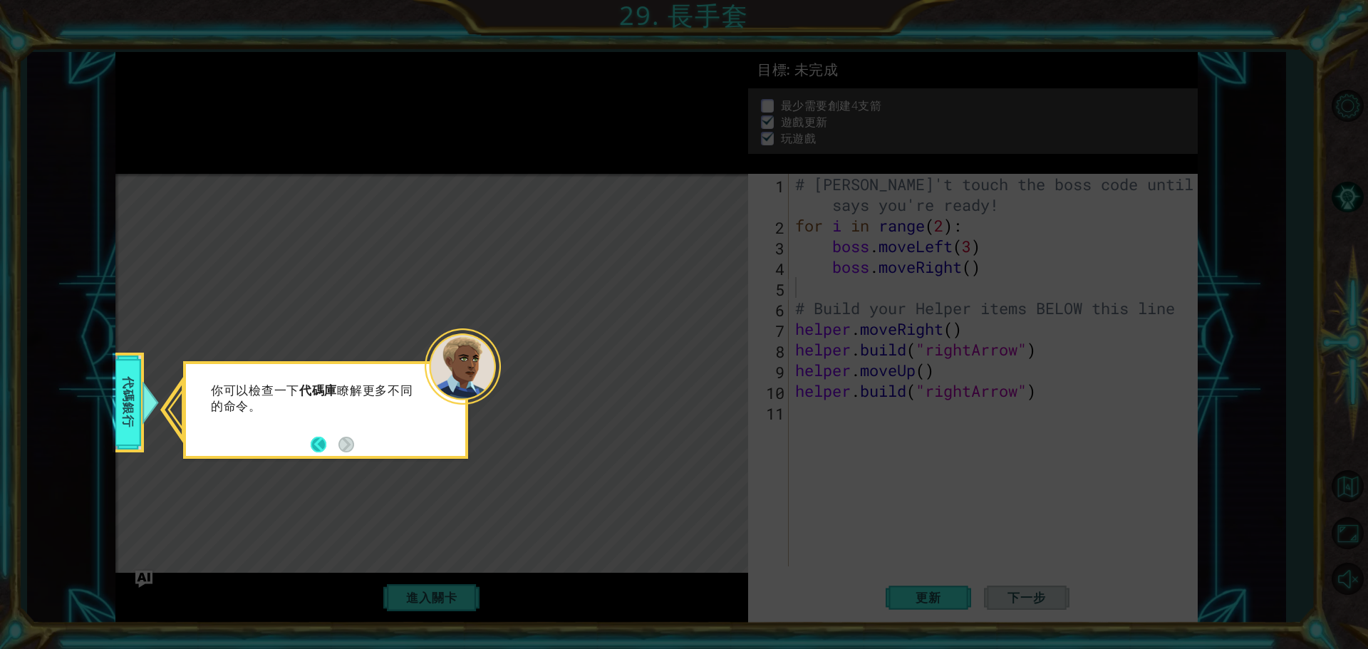
click at [321, 437] on button "Back" at bounding box center [325, 445] width 28 height 16
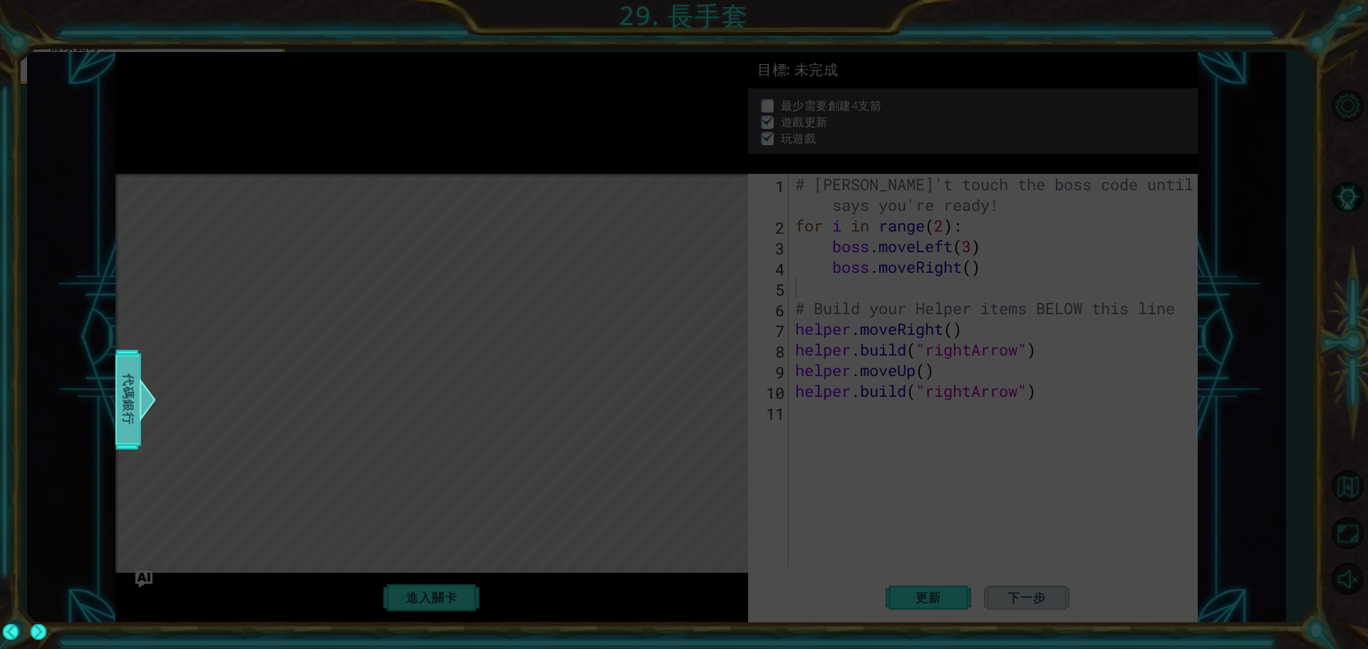
click at [133, 399] on span "代碼銀行" at bounding box center [128, 399] width 23 height 87
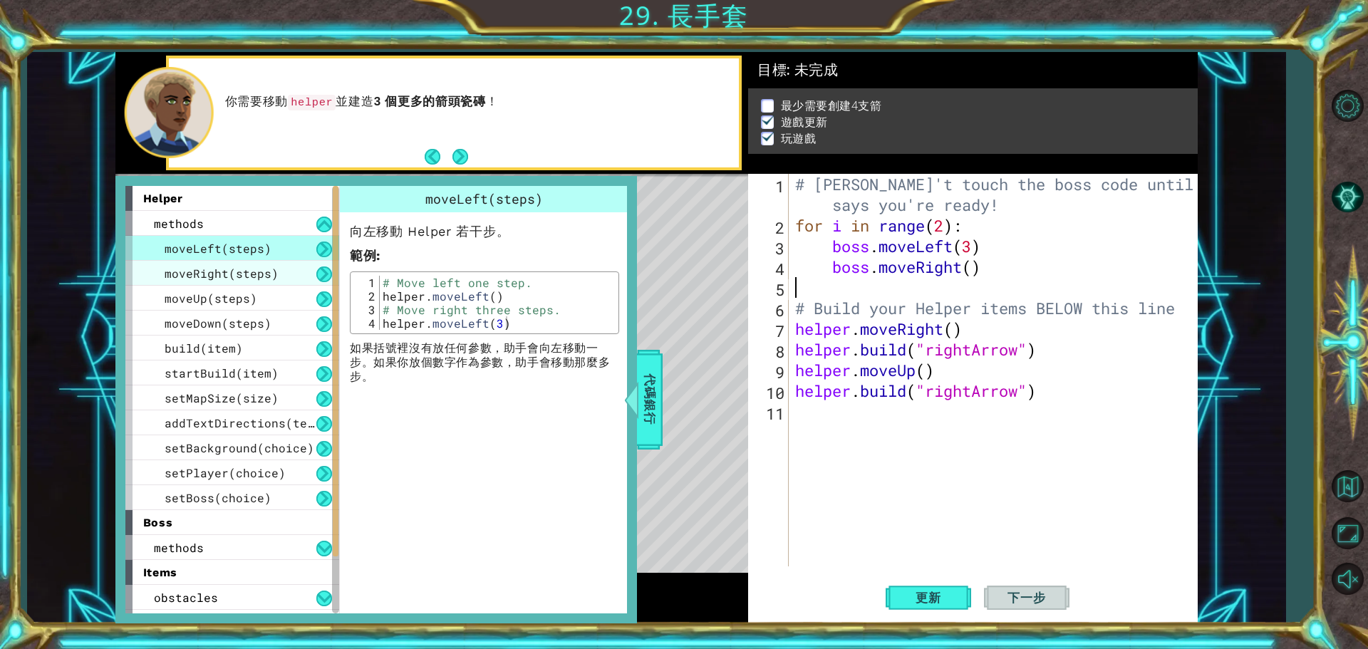
click at [281, 266] on div "moveRight(steps)" at bounding box center [232, 273] width 214 height 25
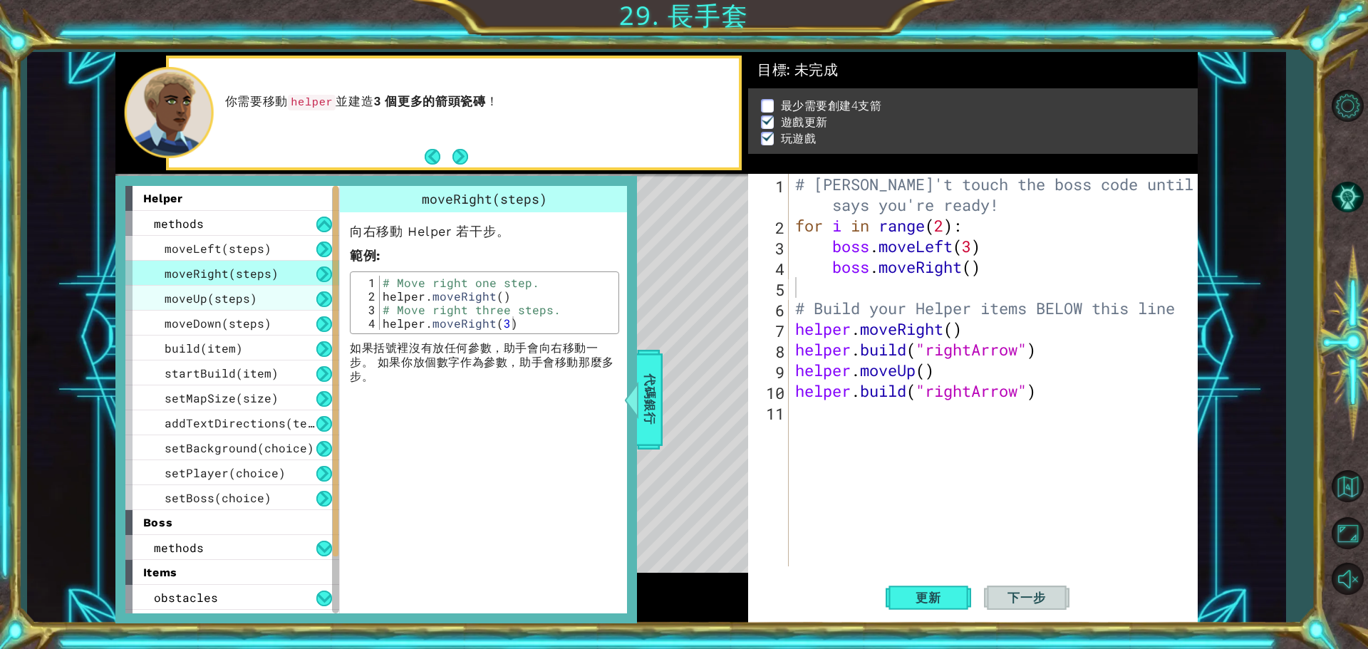
click at [291, 292] on div "moveUp(steps)" at bounding box center [232, 298] width 214 height 25
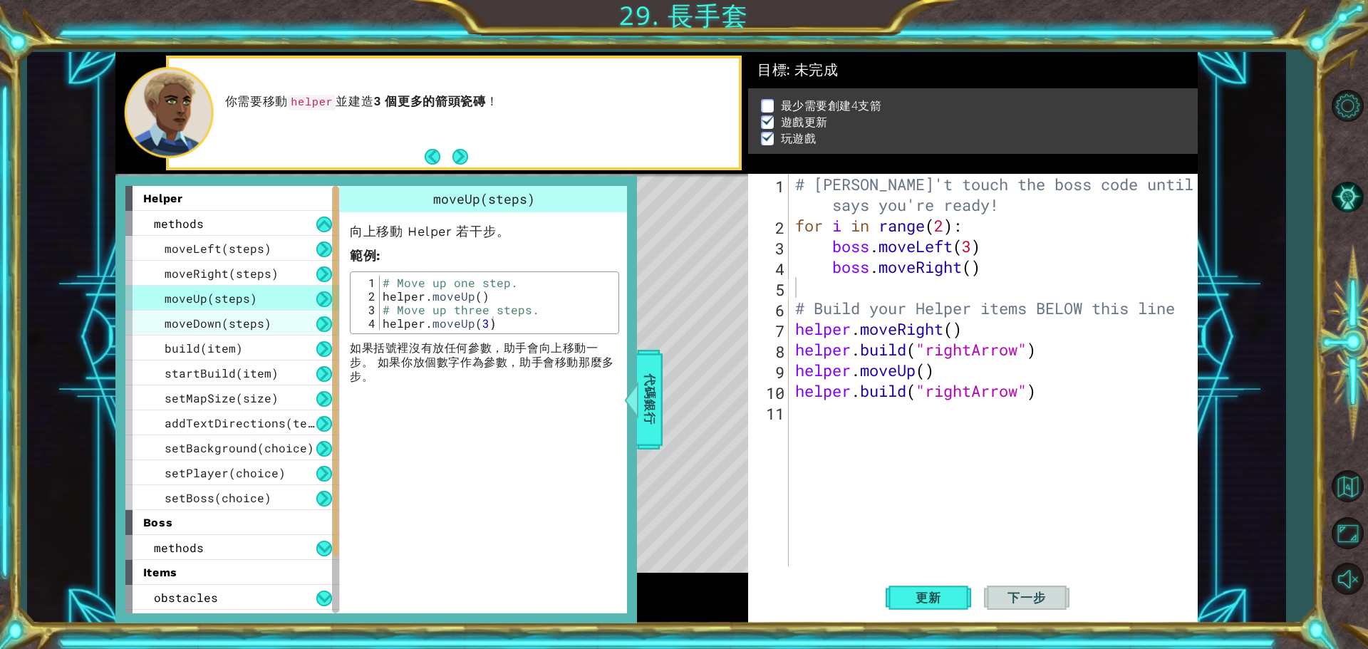
click at [292, 320] on div "moveDown(steps)" at bounding box center [232, 323] width 214 height 25
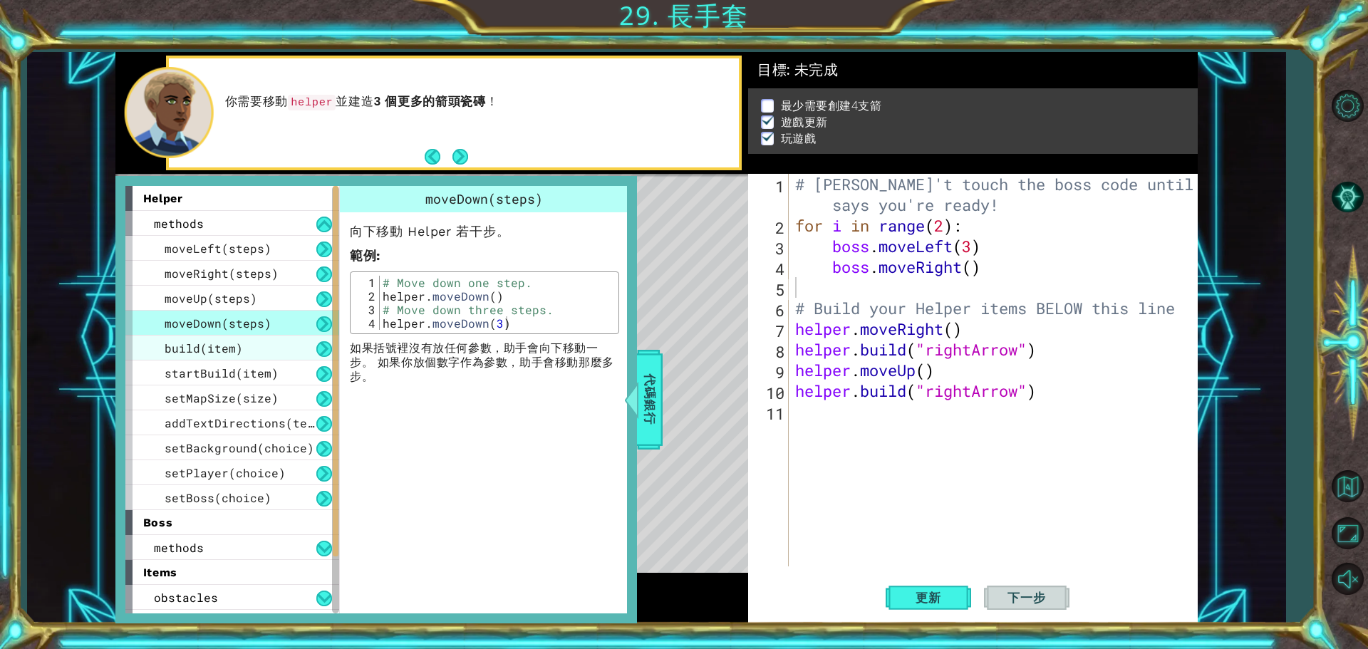
click at [284, 344] on div "build(item)" at bounding box center [232, 348] width 214 height 25
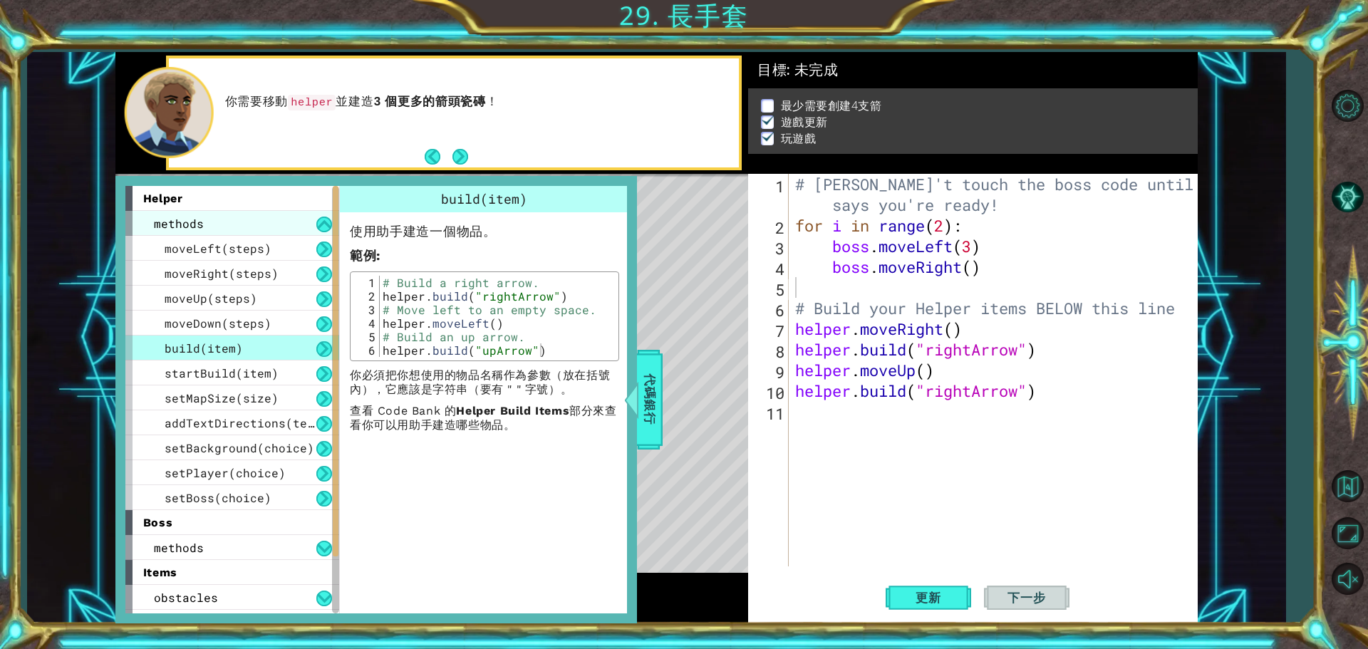
click at [269, 229] on div "methods" at bounding box center [232, 223] width 214 height 25
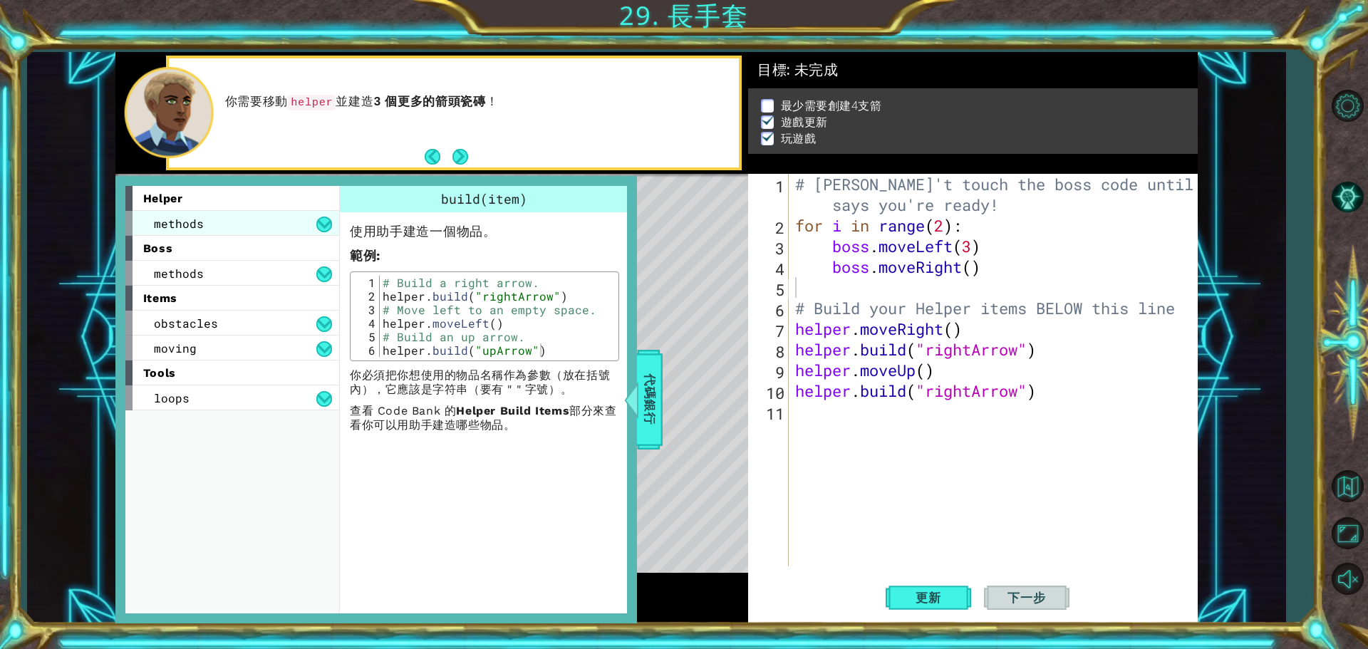
click at [286, 232] on div "methods" at bounding box center [232, 223] width 214 height 25
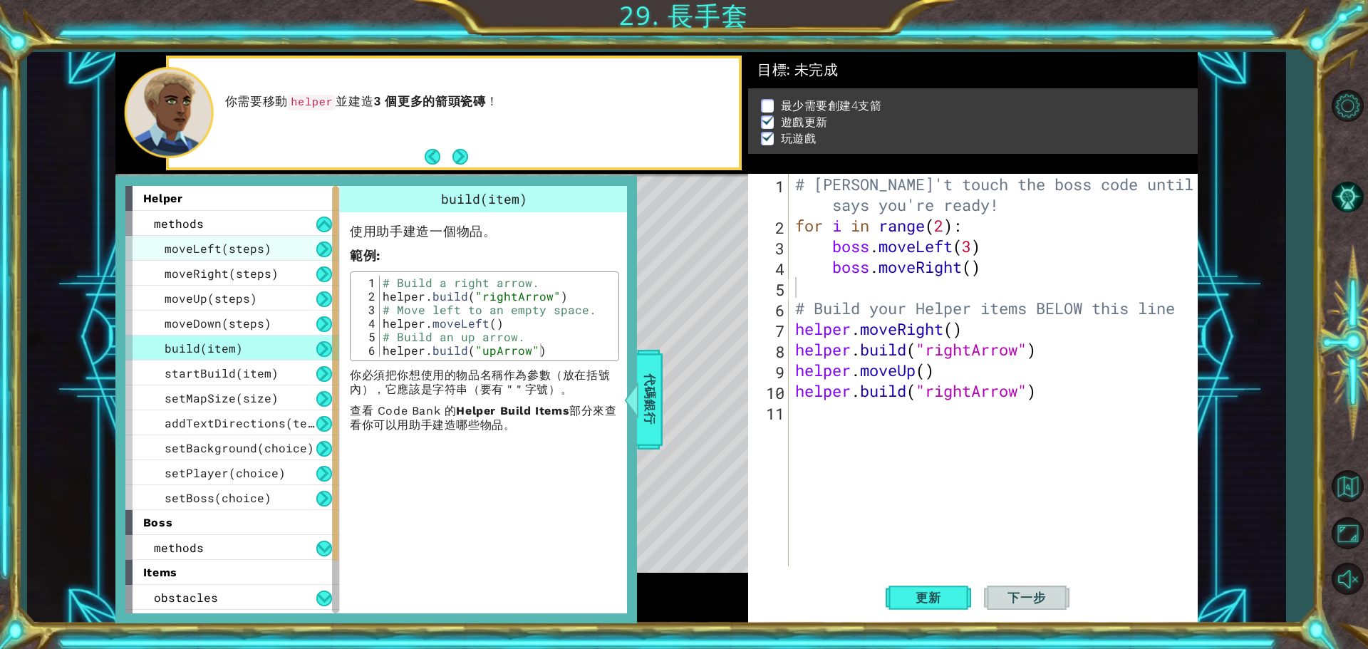
click at [291, 254] on div "moveLeft(steps)" at bounding box center [232, 248] width 214 height 25
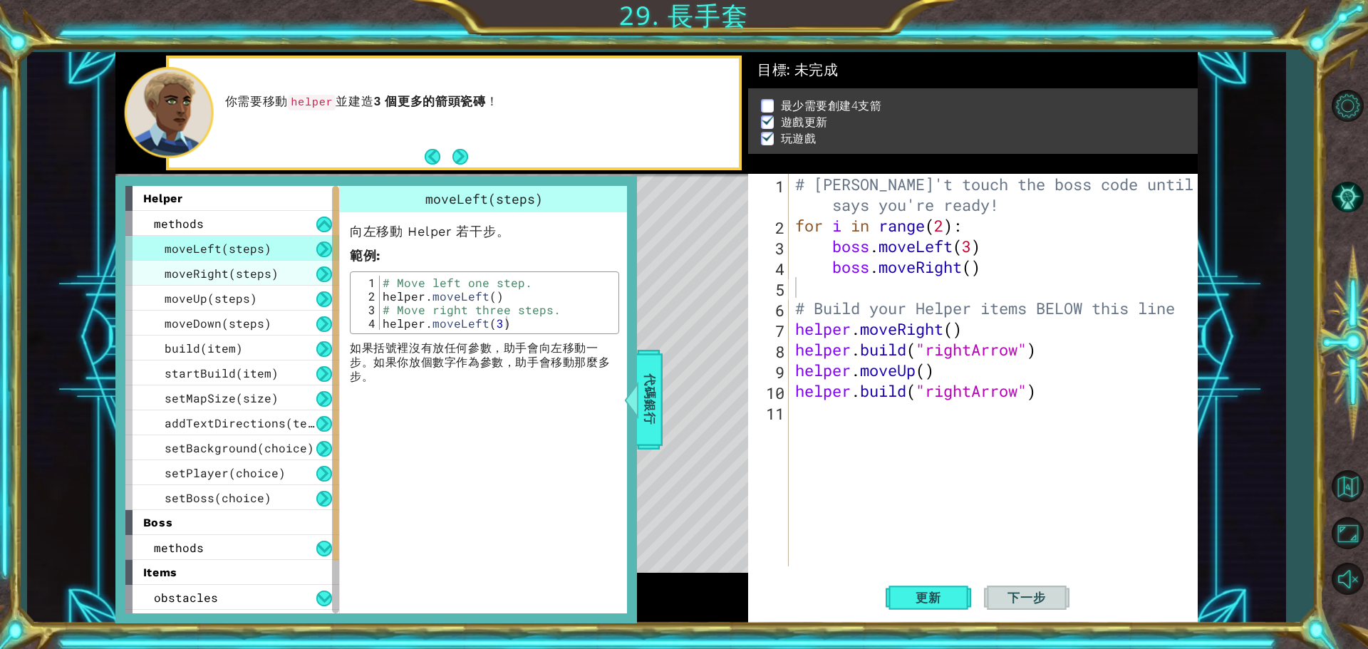
click at [274, 278] on div "moveRight(steps)" at bounding box center [232, 273] width 214 height 25
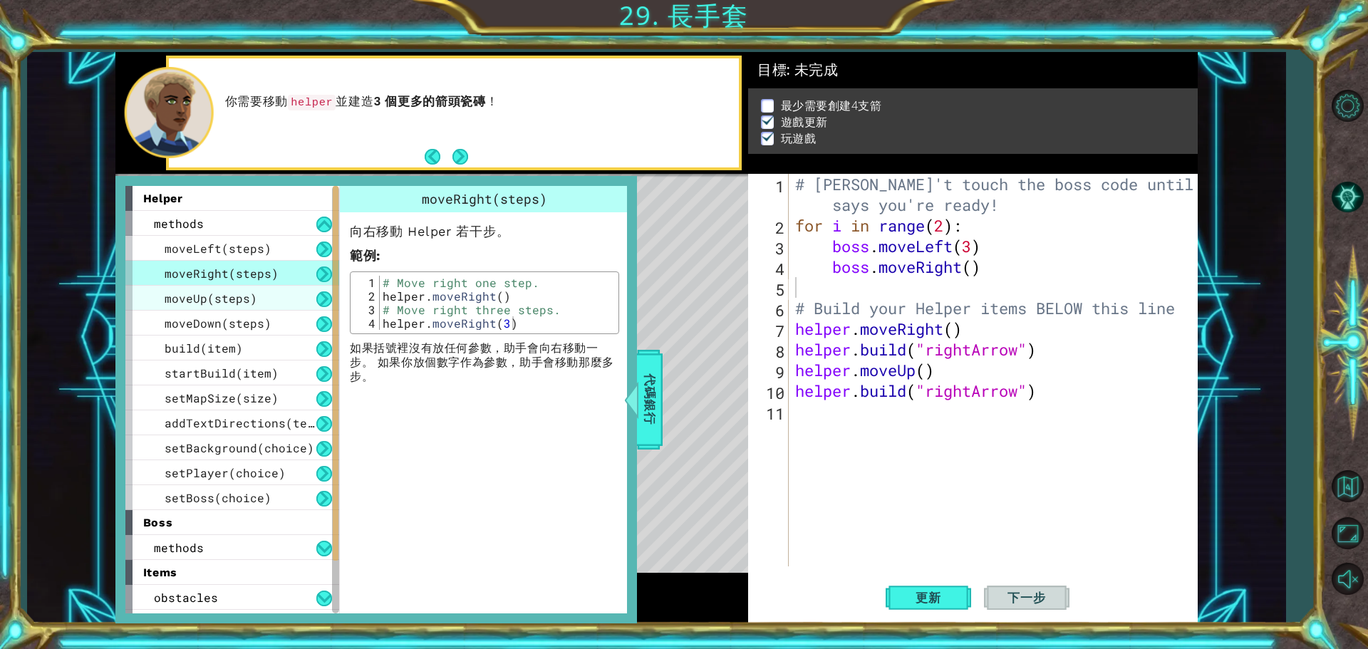
click at [274, 299] on div "moveUp(steps)" at bounding box center [232, 298] width 214 height 25
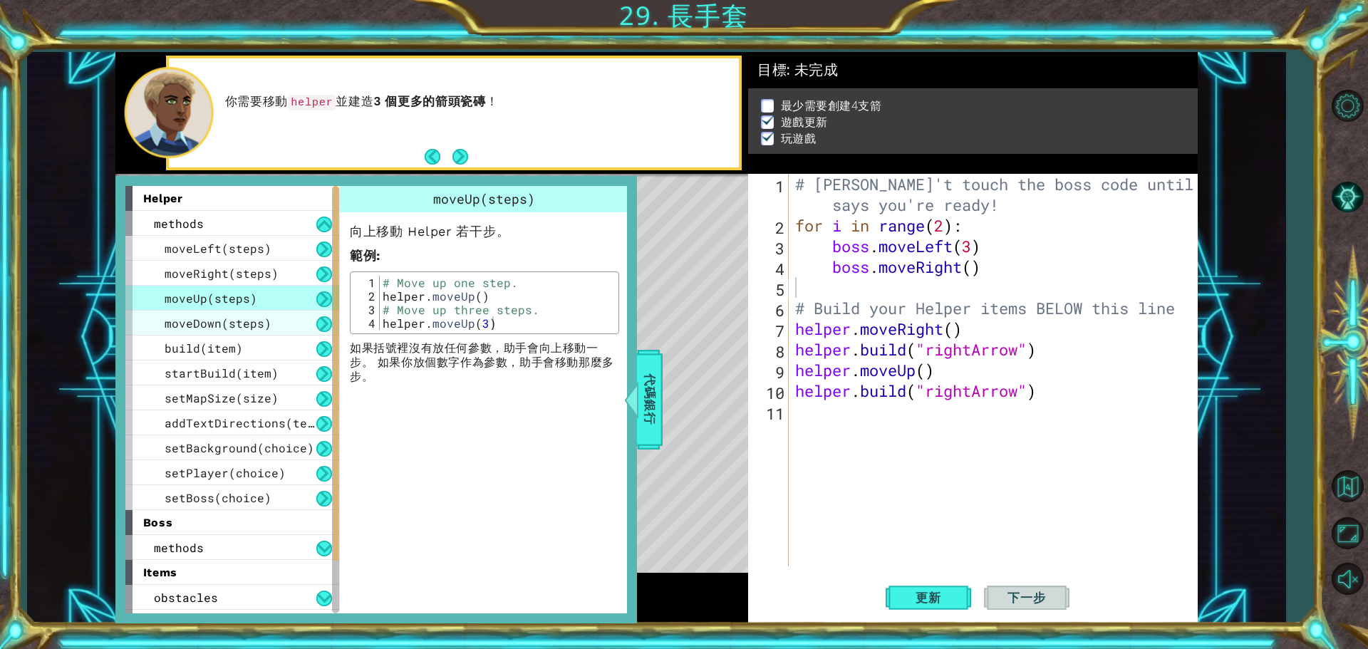
click at [274, 321] on div "moveDown(steps)" at bounding box center [232, 323] width 214 height 25
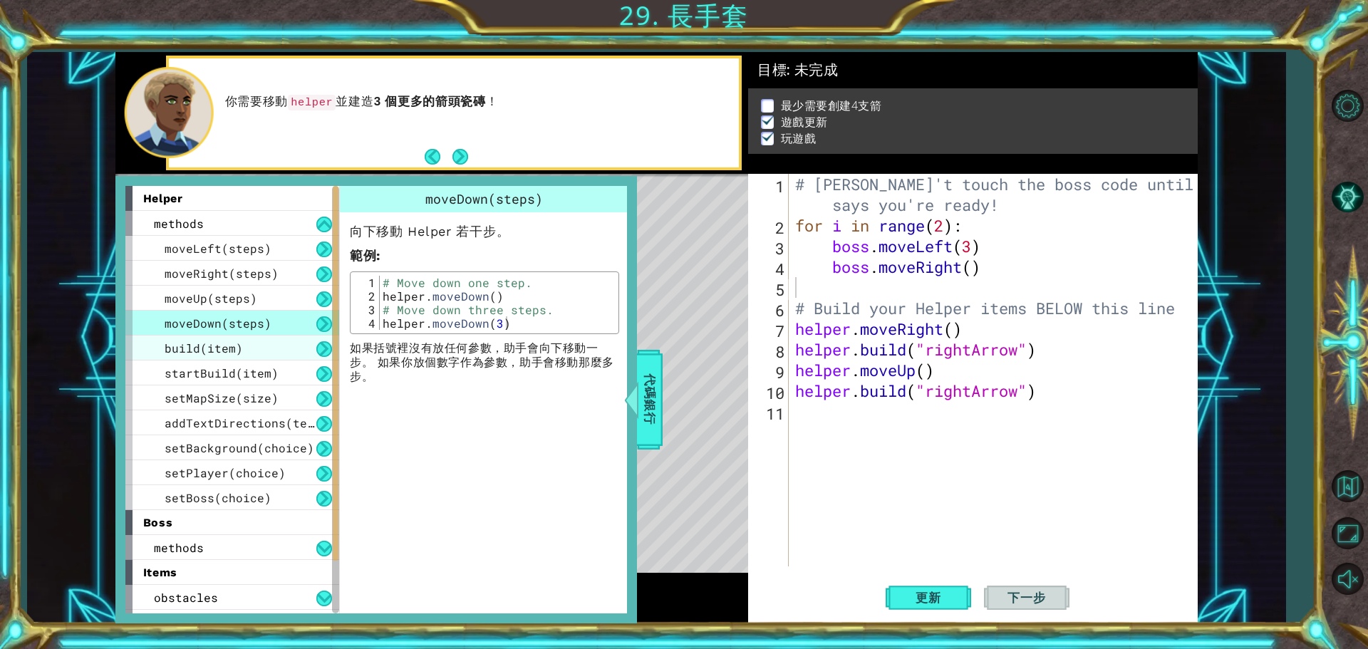
click at [275, 346] on div "build(item)" at bounding box center [232, 348] width 214 height 25
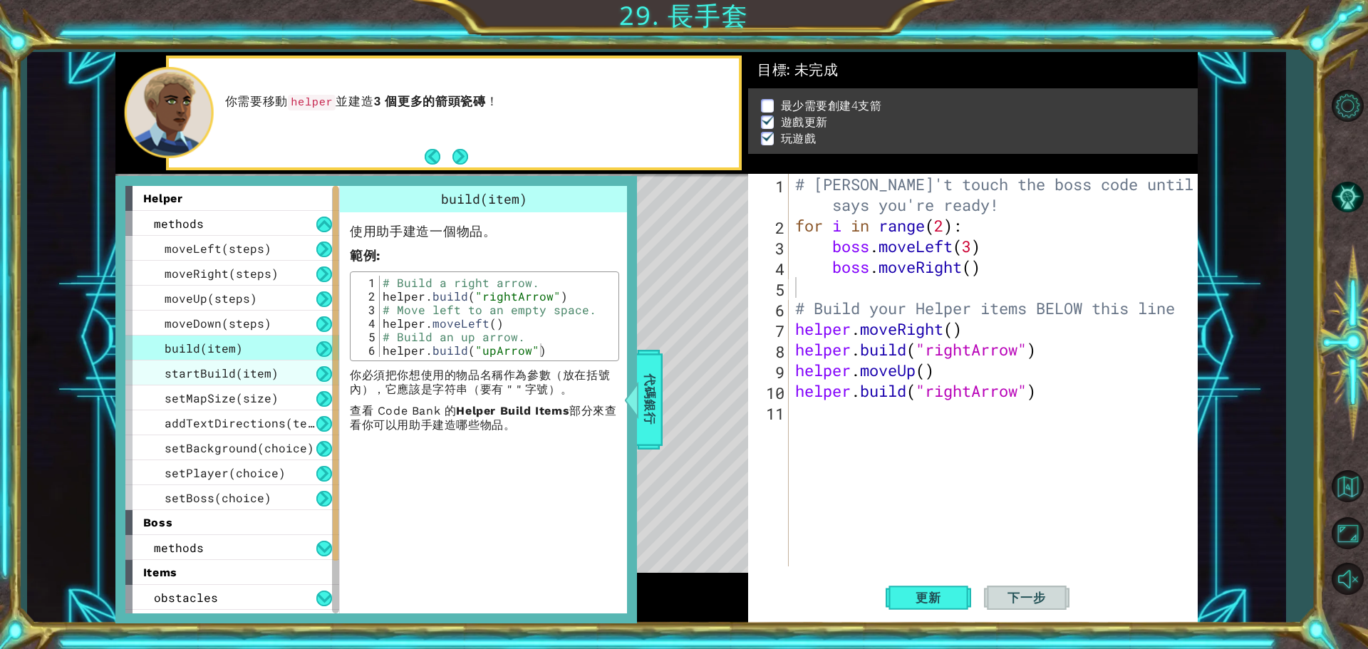
click at [282, 377] on div "startBuild(item)" at bounding box center [232, 372] width 214 height 25
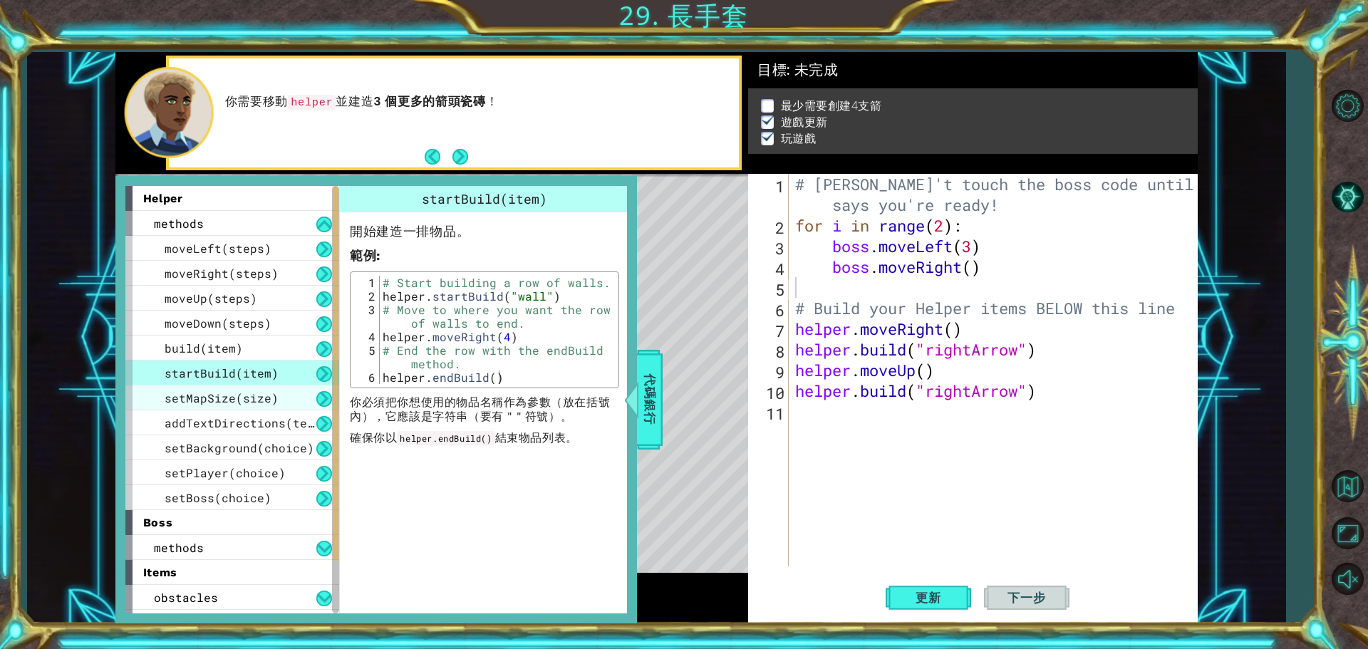
click at [289, 395] on div "setMapSize(size)" at bounding box center [232, 397] width 214 height 25
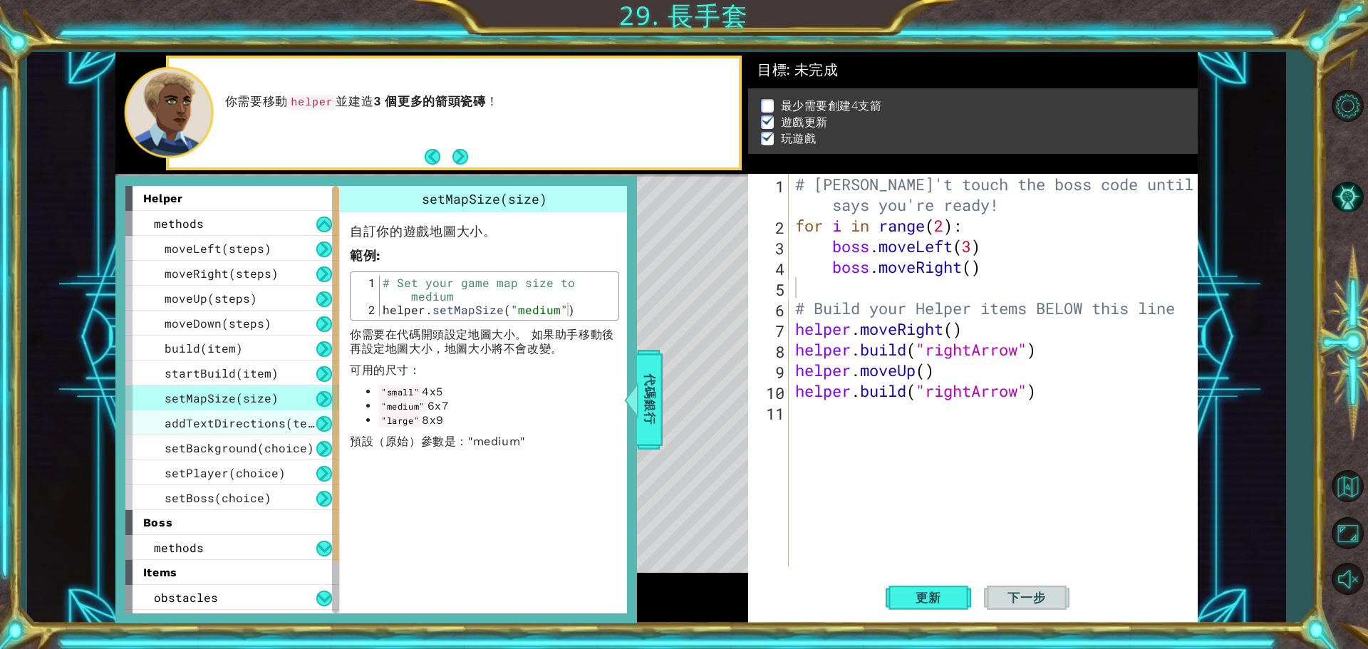
click at [298, 415] on div "addTextDirections(text)" at bounding box center [232, 422] width 214 height 25
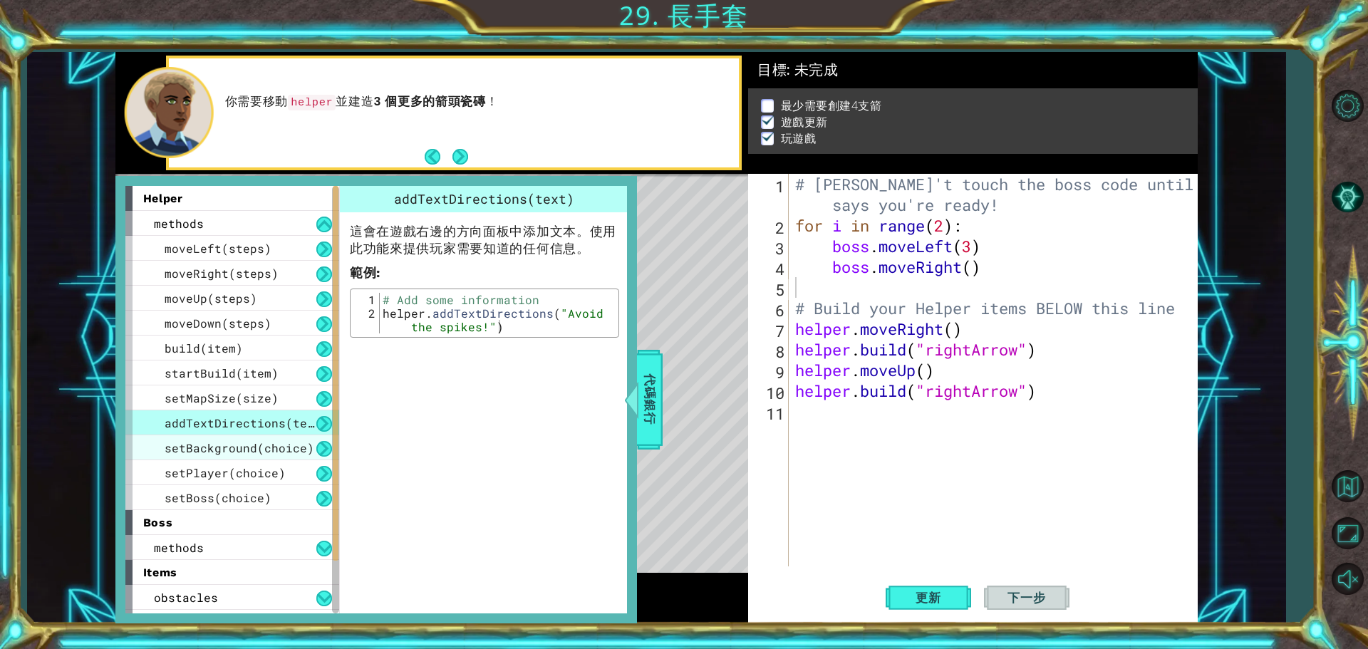
click at [303, 446] on span "setBackground(choice)" at bounding box center [240, 447] width 150 height 15
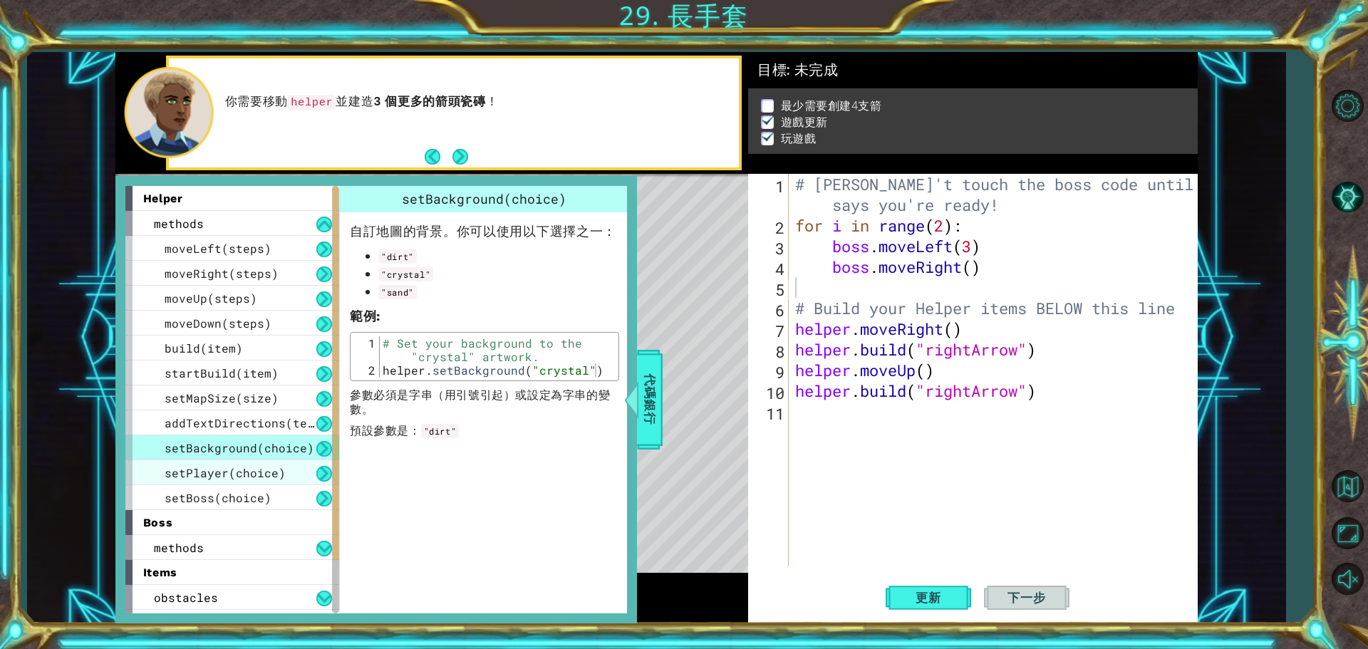
click at [289, 469] on div "setPlayer(choice)" at bounding box center [232, 472] width 214 height 25
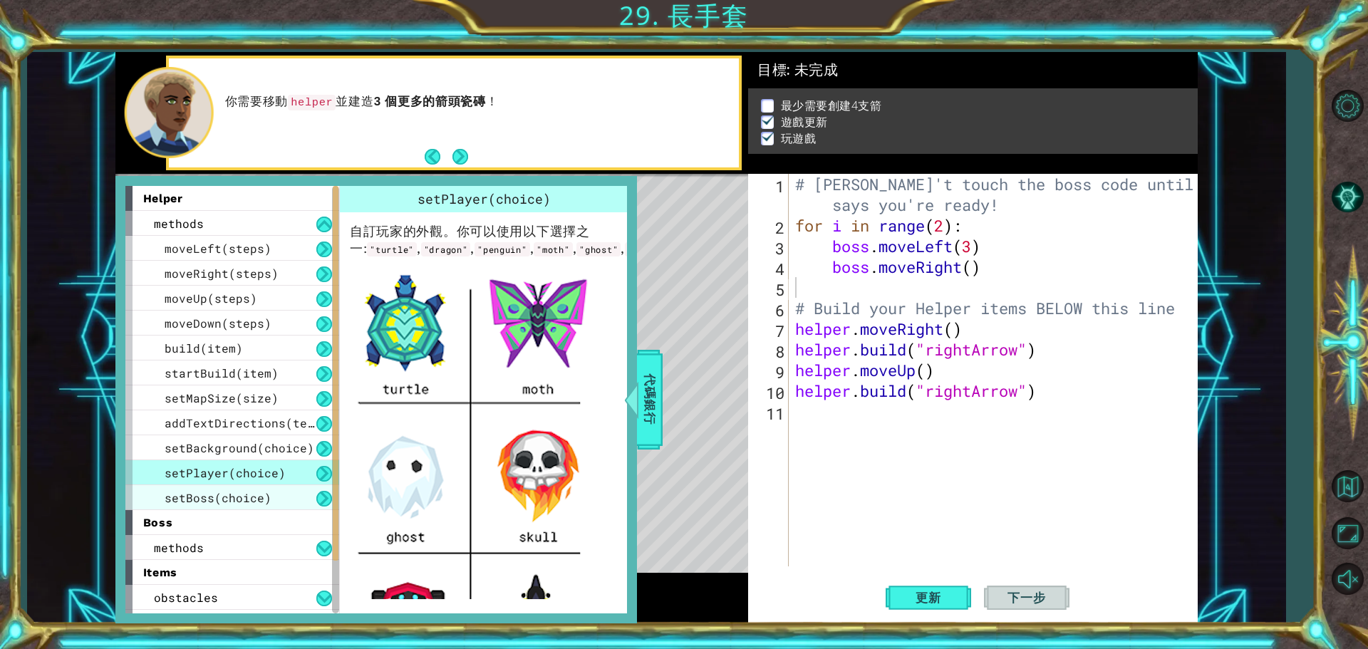
click at [289, 485] on div "setBoss(choice)" at bounding box center [232, 497] width 214 height 25
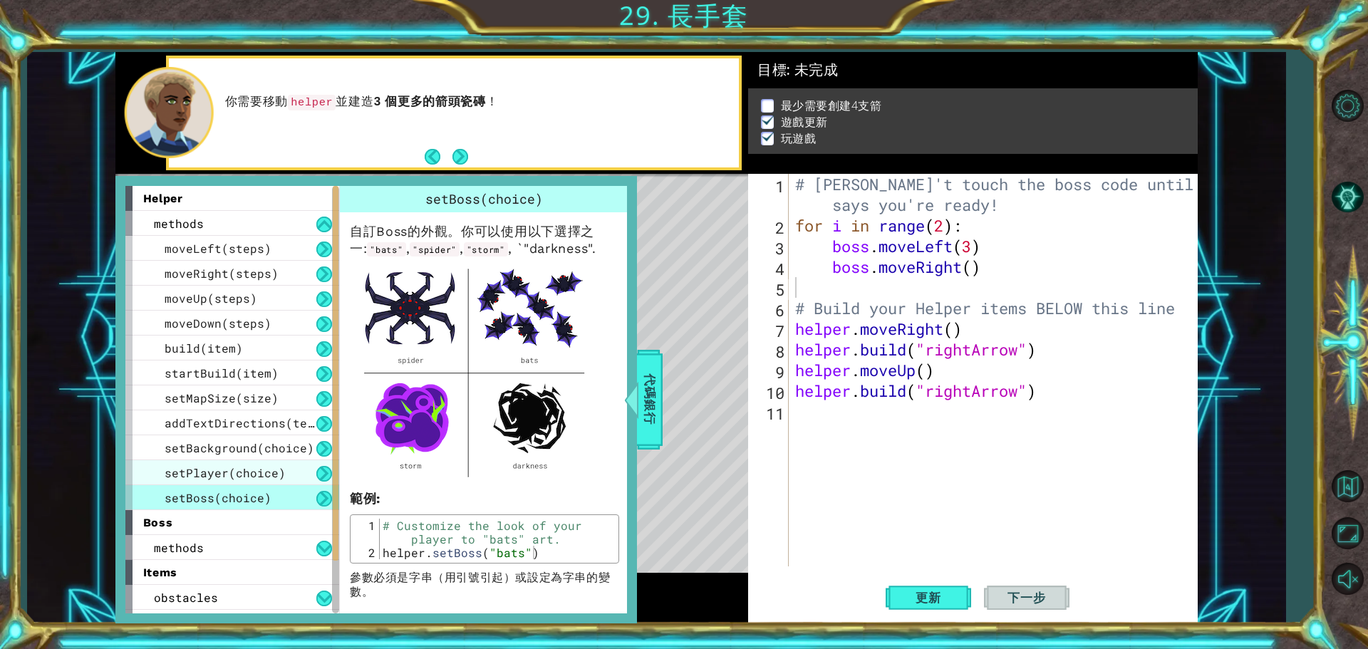
click at [290, 472] on div "setPlayer(choice)" at bounding box center [232, 472] width 214 height 25
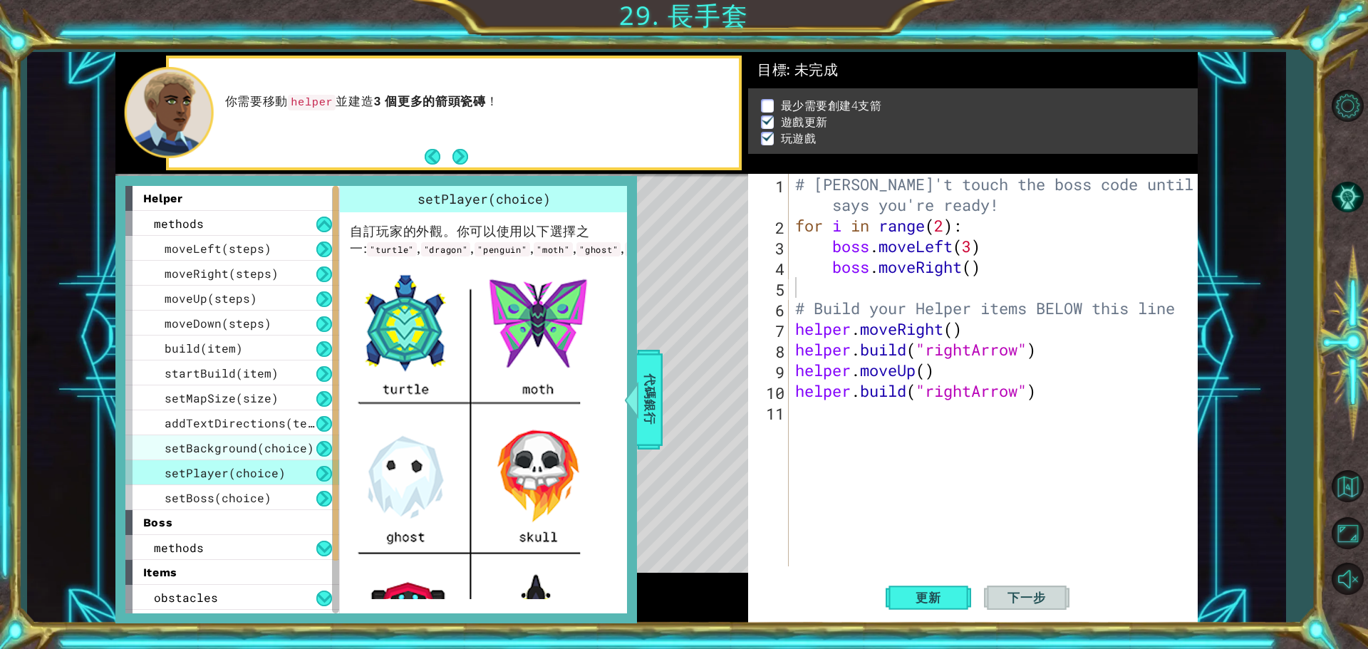
click at [294, 435] on div "setBackground(choice)" at bounding box center [232, 447] width 214 height 25
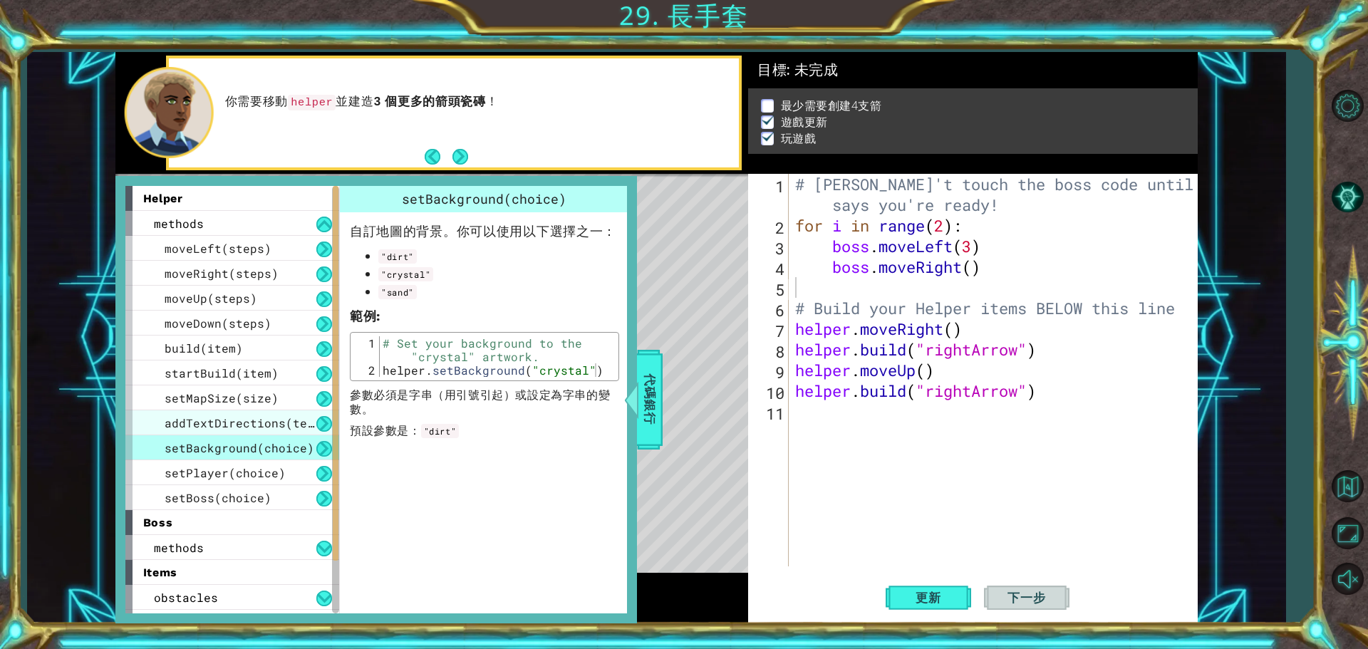
click at [294, 426] on span "addTextDirections(text)" at bounding box center [247, 422] width 164 height 15
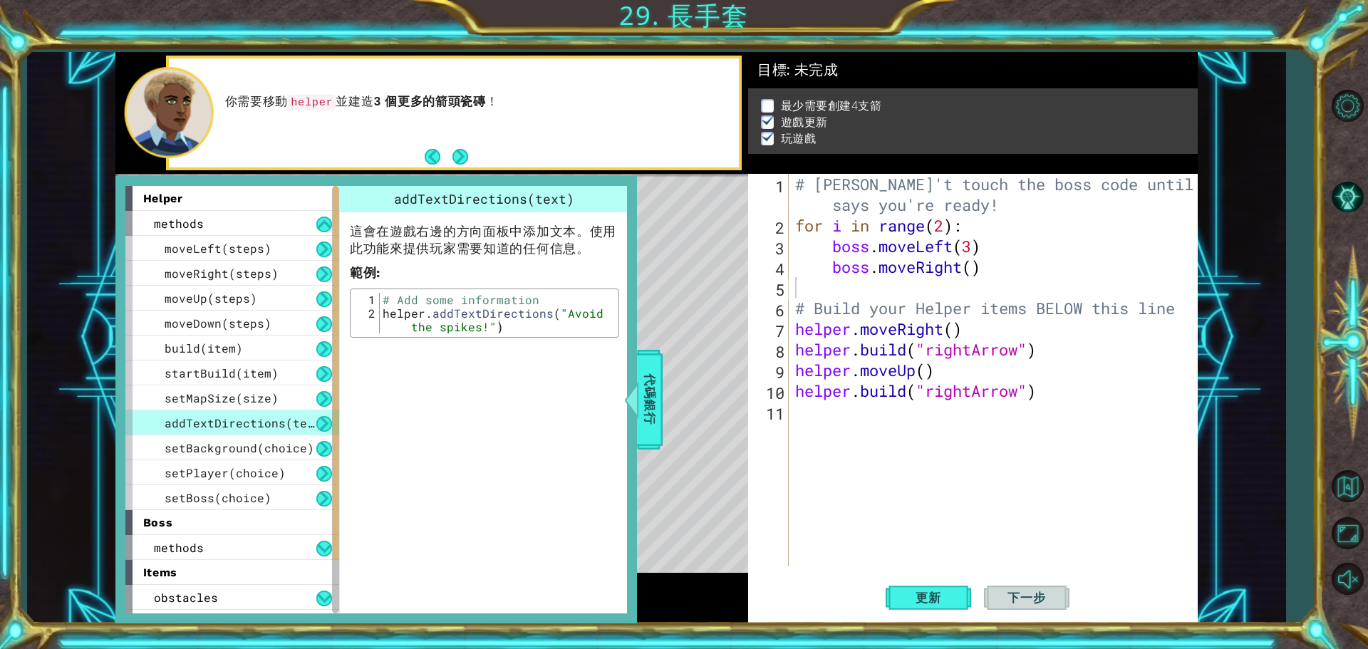
click at [1052, 384] on div "# [PERSON_NAME]'t touch the boss code until [PERSON_NAME] says you're ready! fo…" at bounding box center [996, 401] width 408 height 455
click at [645, 393] on span "代碼銀行" at bounding box center [649, 399] width 23 height 87
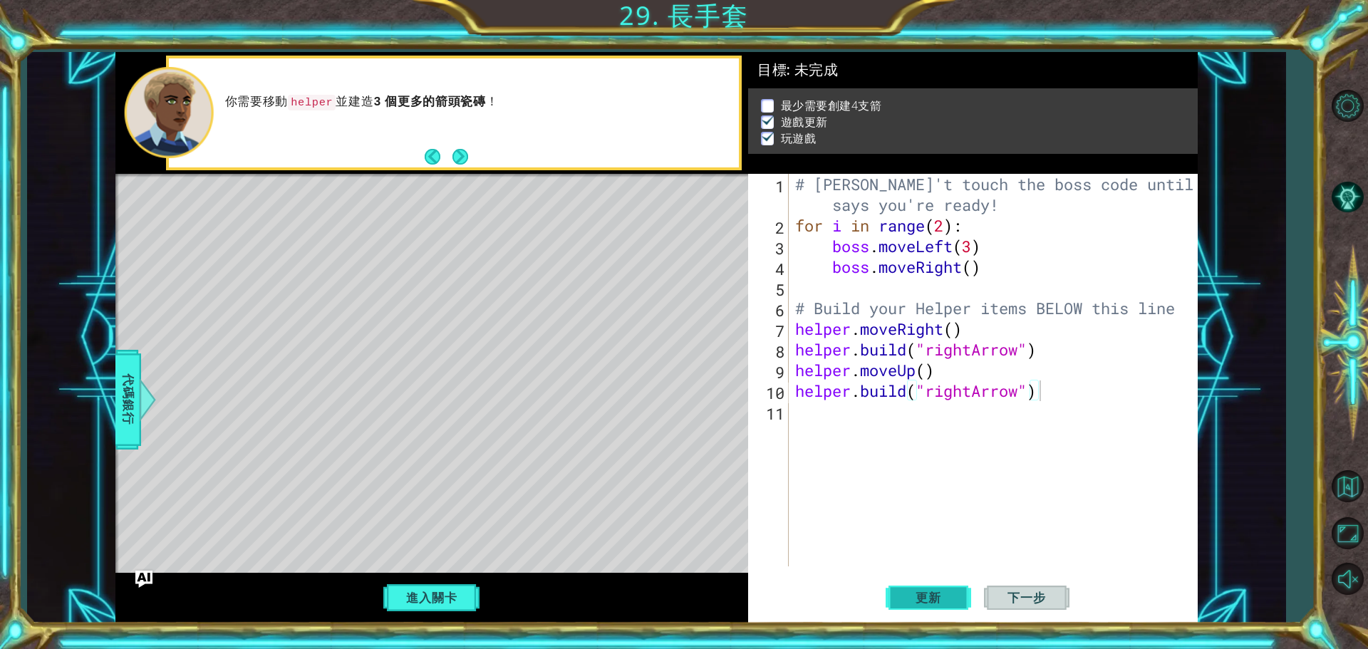
click at [933, 601] on span "更新" at bounding box center [928, 598] width 54 height 14
click at [971, 267] on div "# [PERSON_NAME]'t touch the boss code until [PERSON_NAME] says you're ready! fo…" at bounding box center [996, 401] width 408 height 455
type textarea "boss.moveRight(2)"
click at [923, 599] on span "更新" at bounding box center [928, 598] width 54 height 14
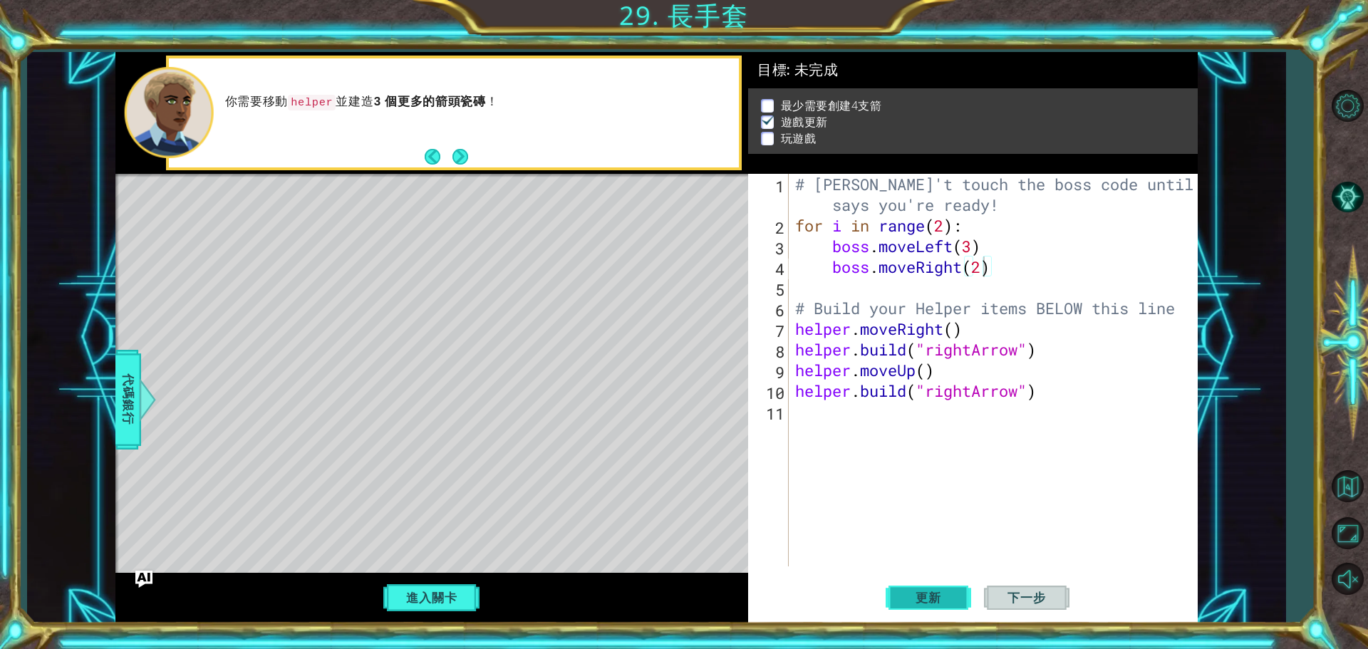
click at [923, 599] on span "更新" at bounding box center [928, 598] width 54 height 14
